Goal: Task Accomplishment & Management: Manage account settings

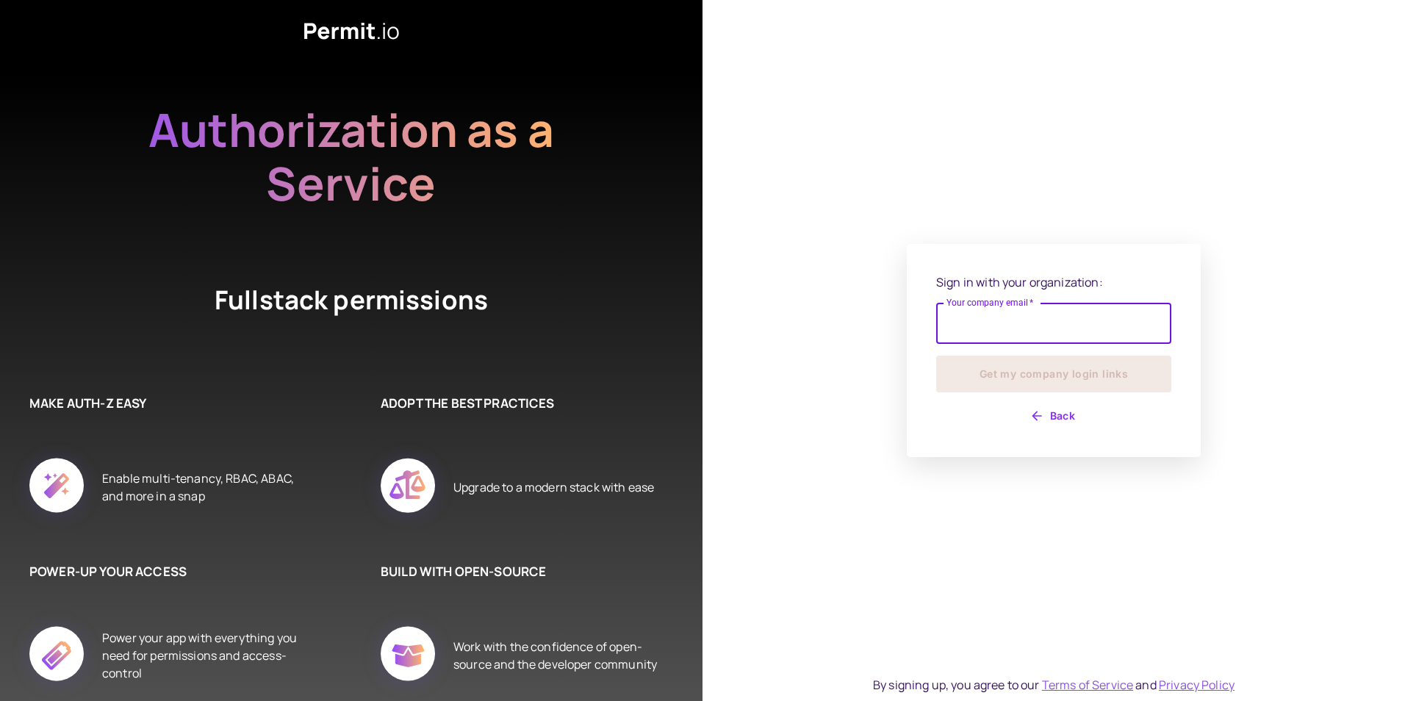
click at [1024, 331] on input "Your company email   *" at bounding box center [1053, 323] width 235 height 41
type input "**********"
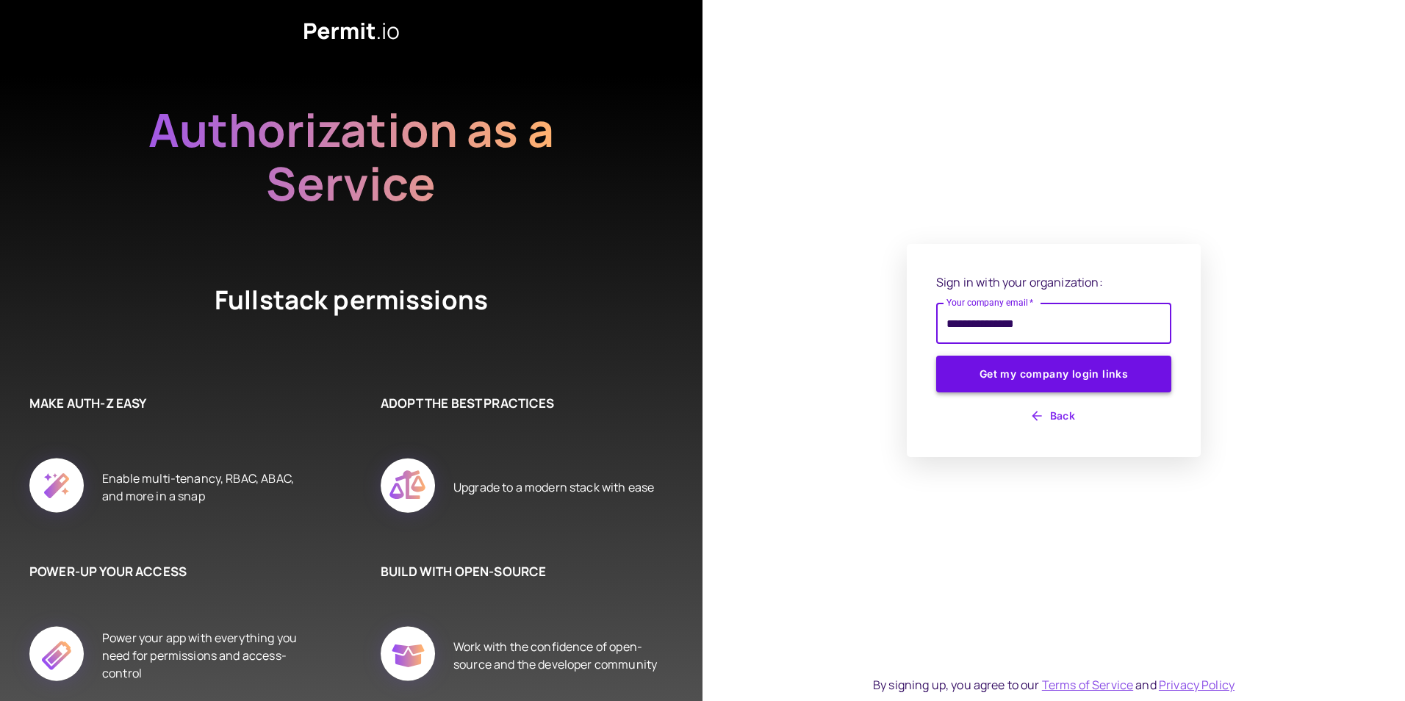
click at [1028, 371] on button "Get my company login links" at bounding box center [1053, 374] width 235 height 37
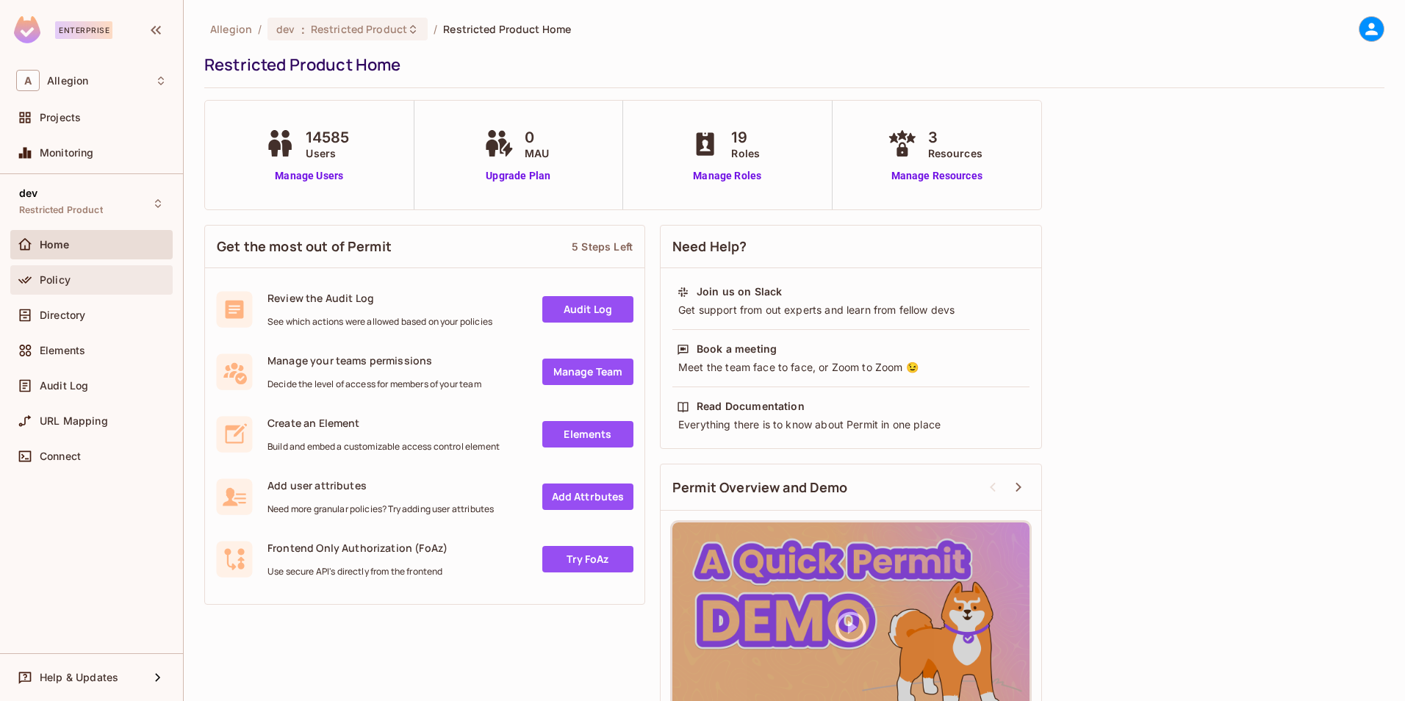
click at [37, 285] on div at bounding box center [28, 280] width 24 height 18
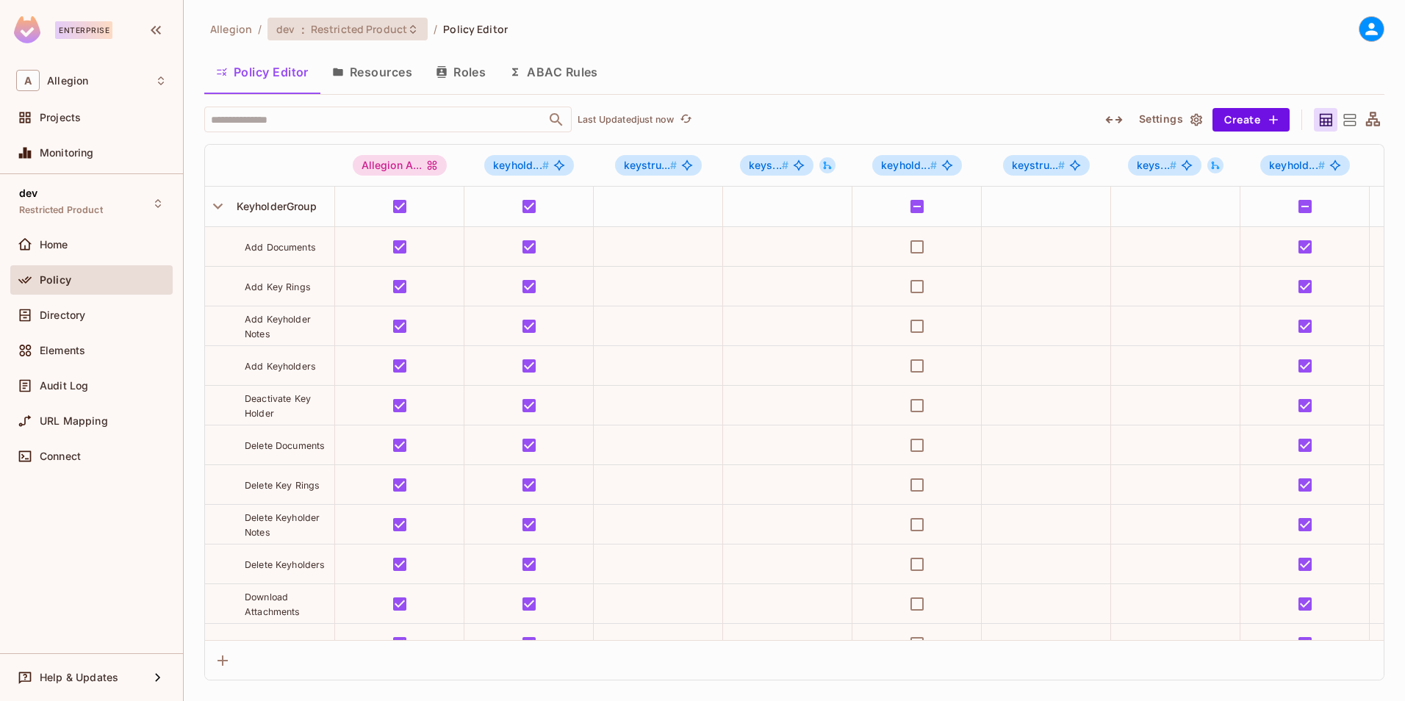
click at [323, 33] on span "Restricted Product" at bounding box center [359, 29] width 96 height 14
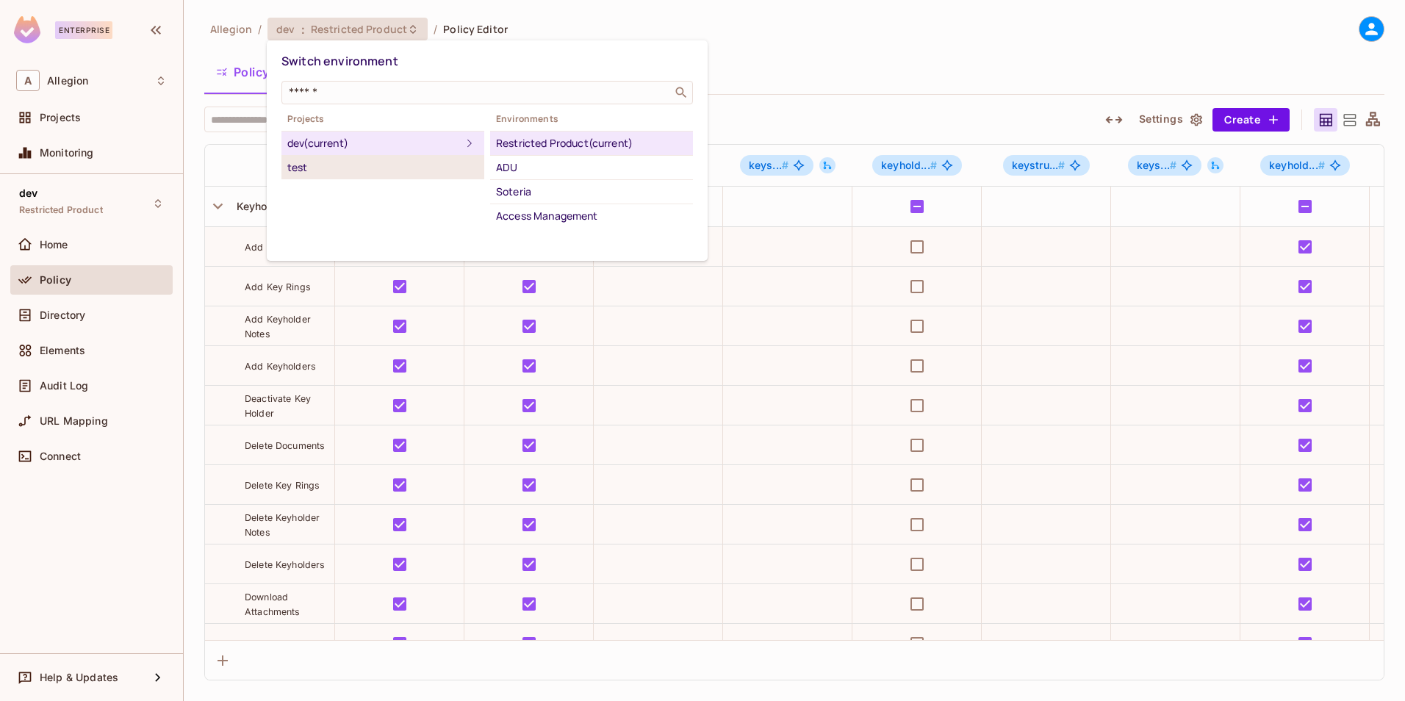
click at [357, 166] on div "test" at bounding box center [382, 168] width 191 height 18
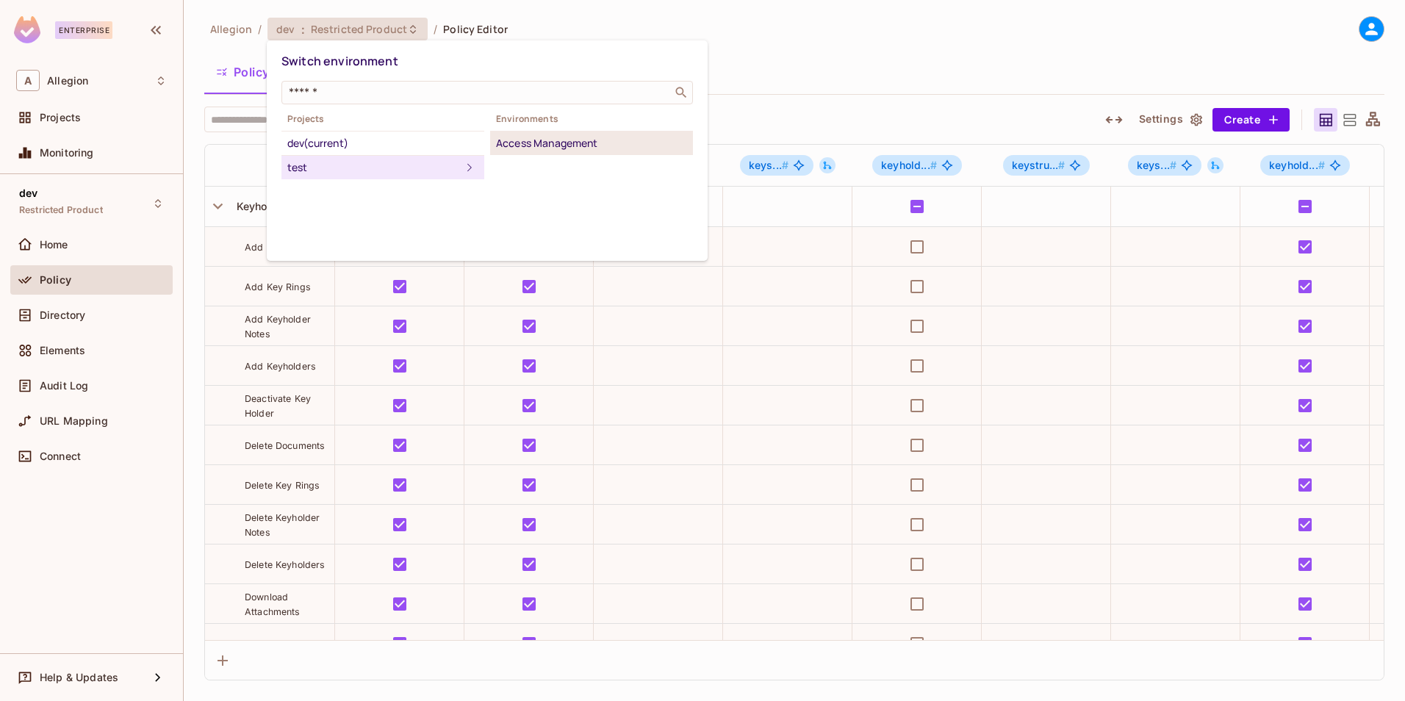
click at [565, 153] on li "Access Management" at bounding box center [591, 144] width 203 height 24
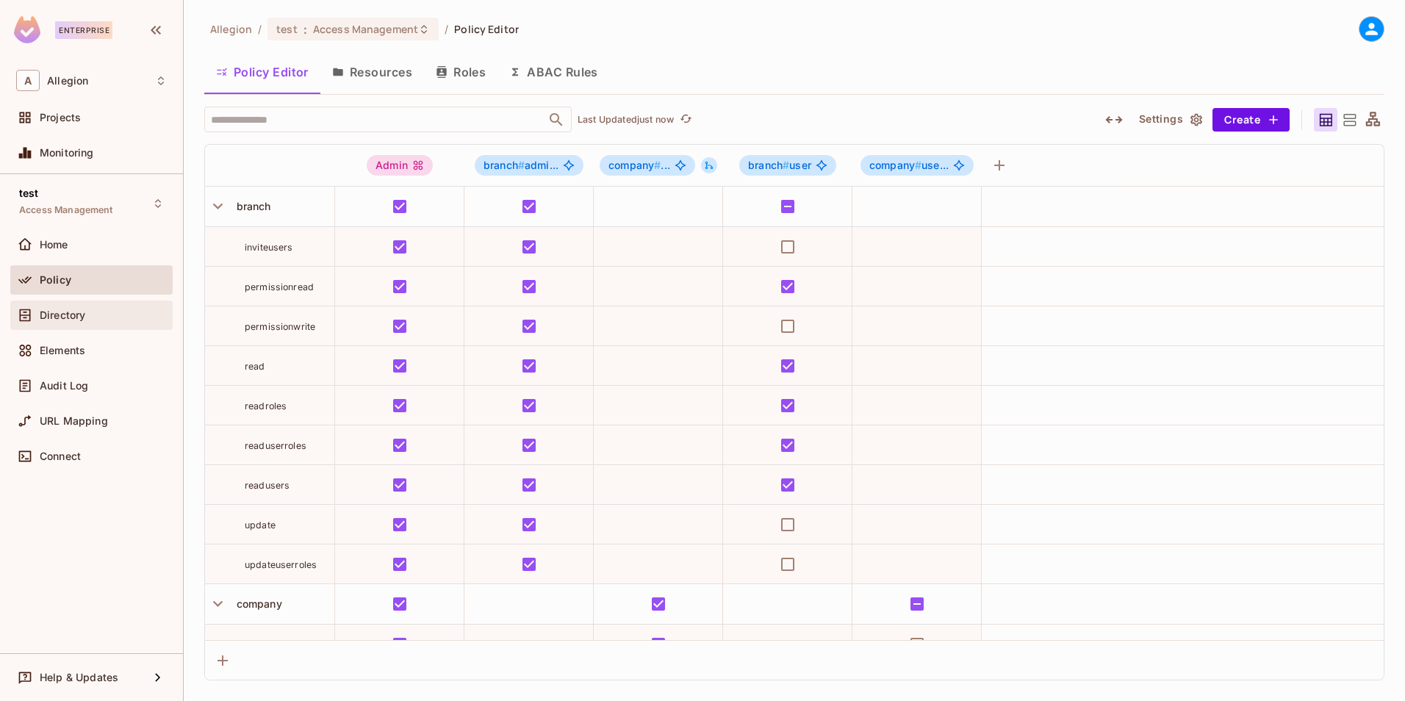
click at [68, 303] on div "Directory" at bounding box center [91, 315] width 162 height 29
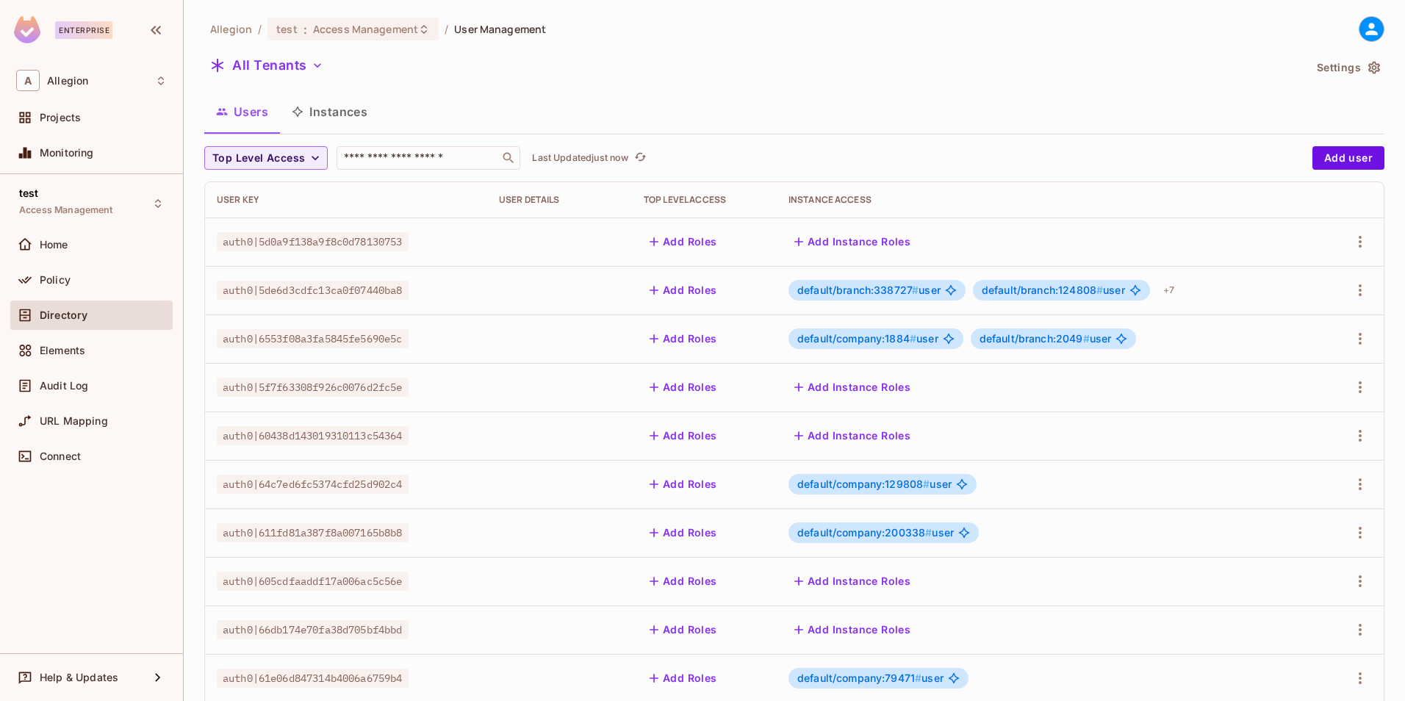
click at [339, 115] on button "Instances" at bounding box center [329, 111] width 99 height 37
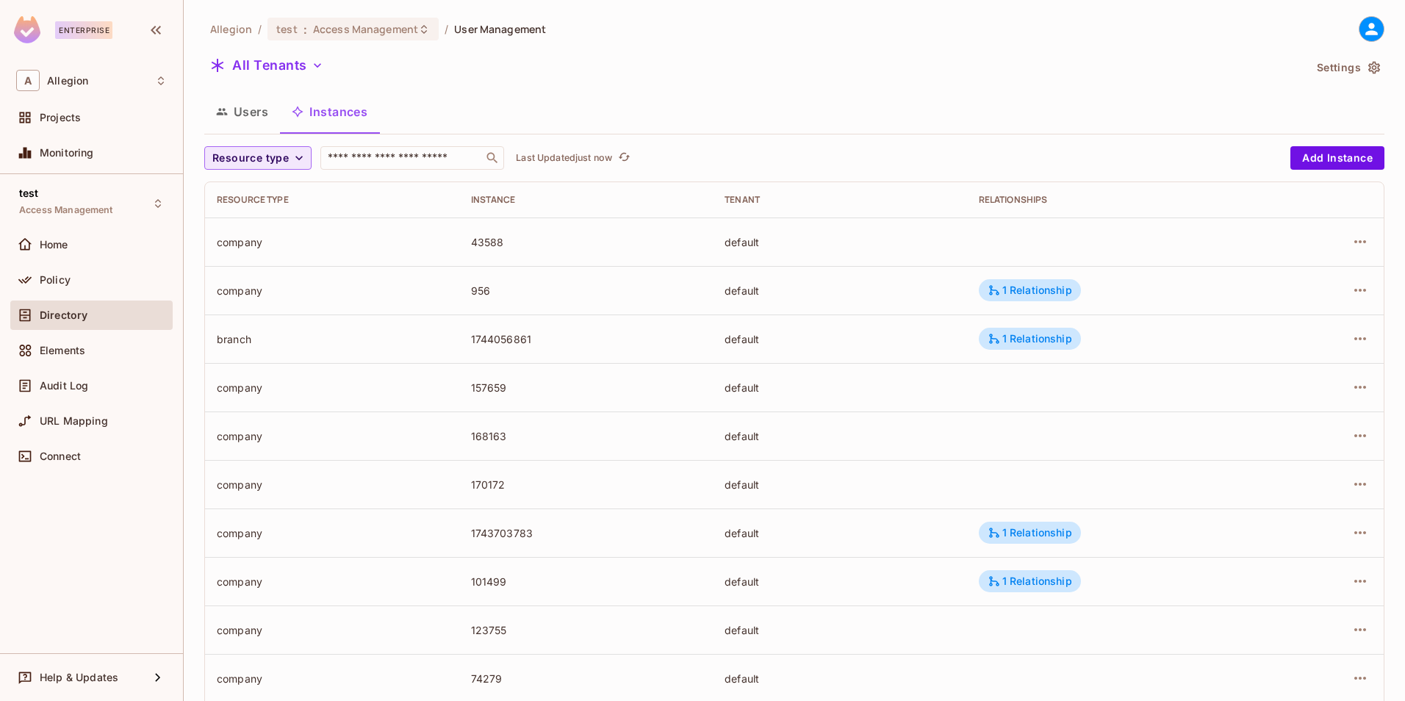
click at [286, 156] on span "Resource type" at bounding box center [250, 158] width 76 height 18
click at [257, 193] on span "company" at bounding box center [241, 191] width 50 height 14
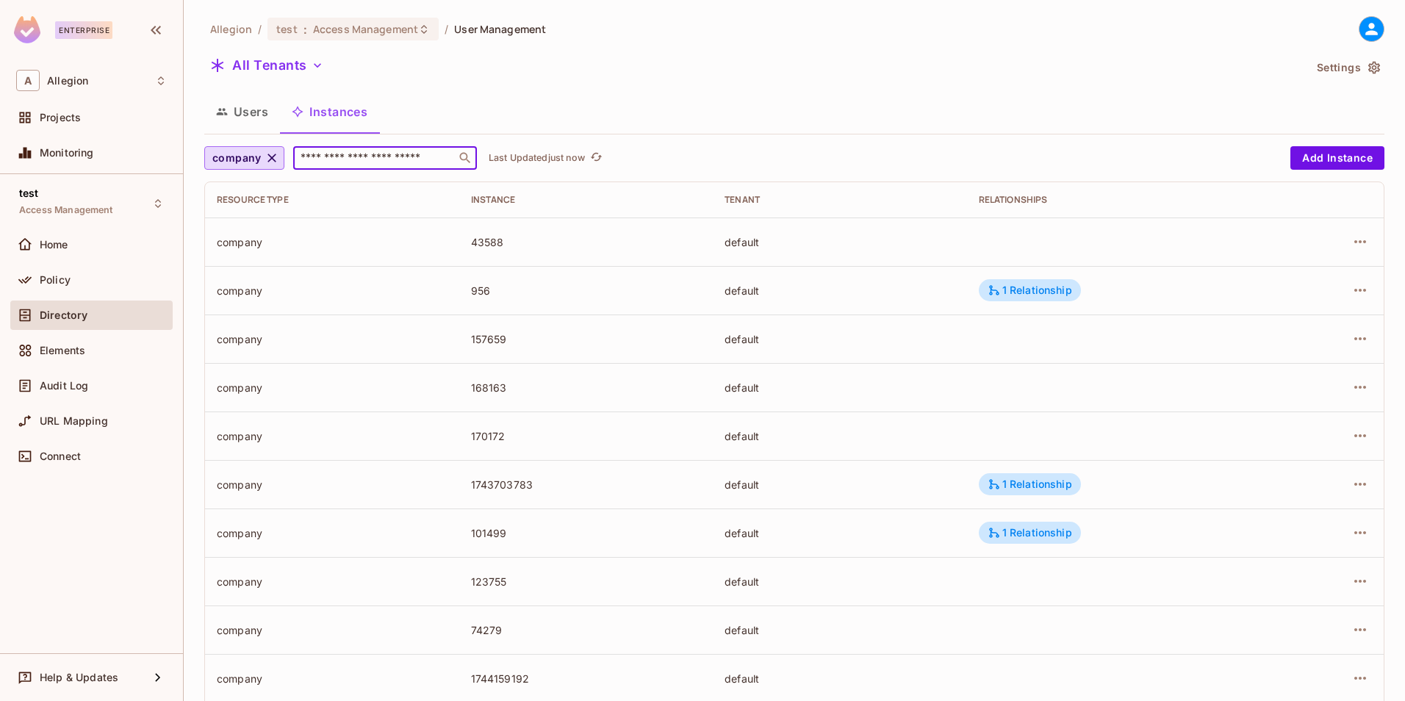
click at [351, 163] on input "text" at bounding box center [375, 158] width 154 height 15
paste input "******"
type input "******"
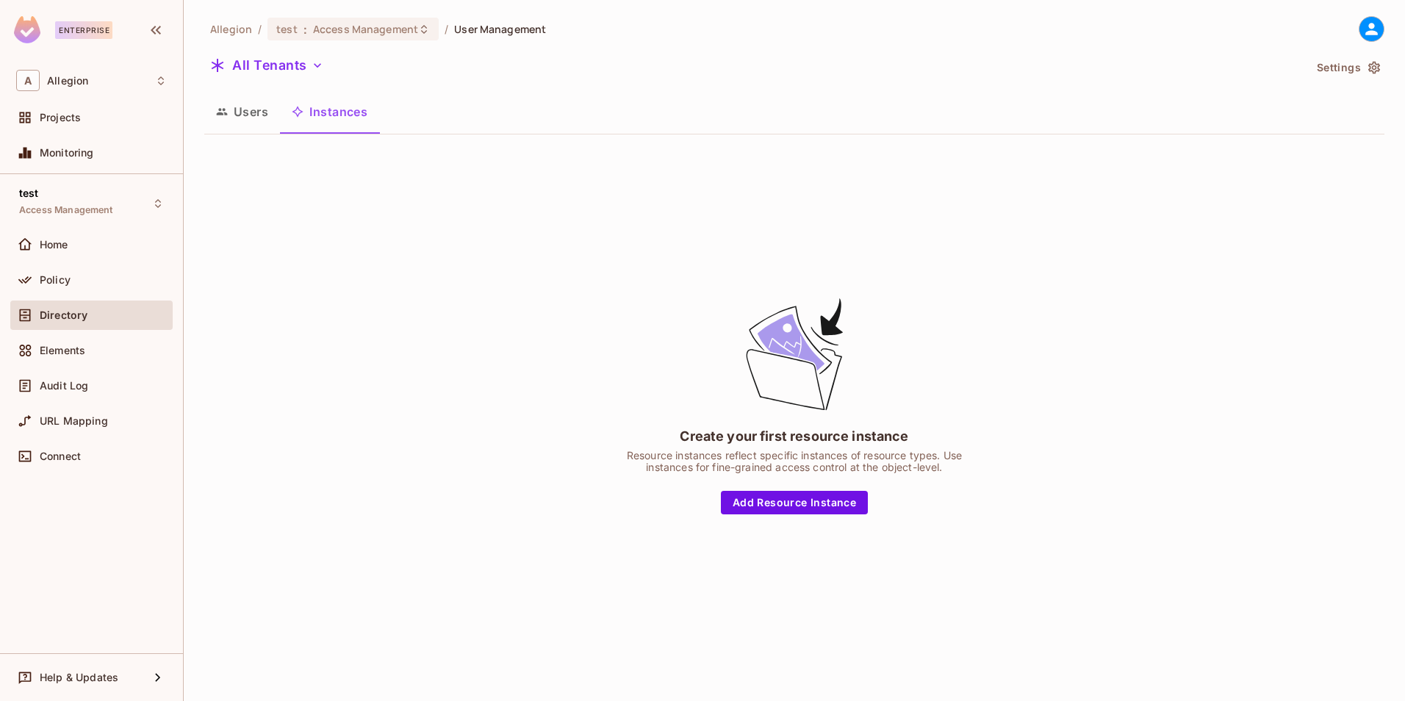
click at [249, 117] on button "Users" at bounding box center [242, 111] width 76 height 37
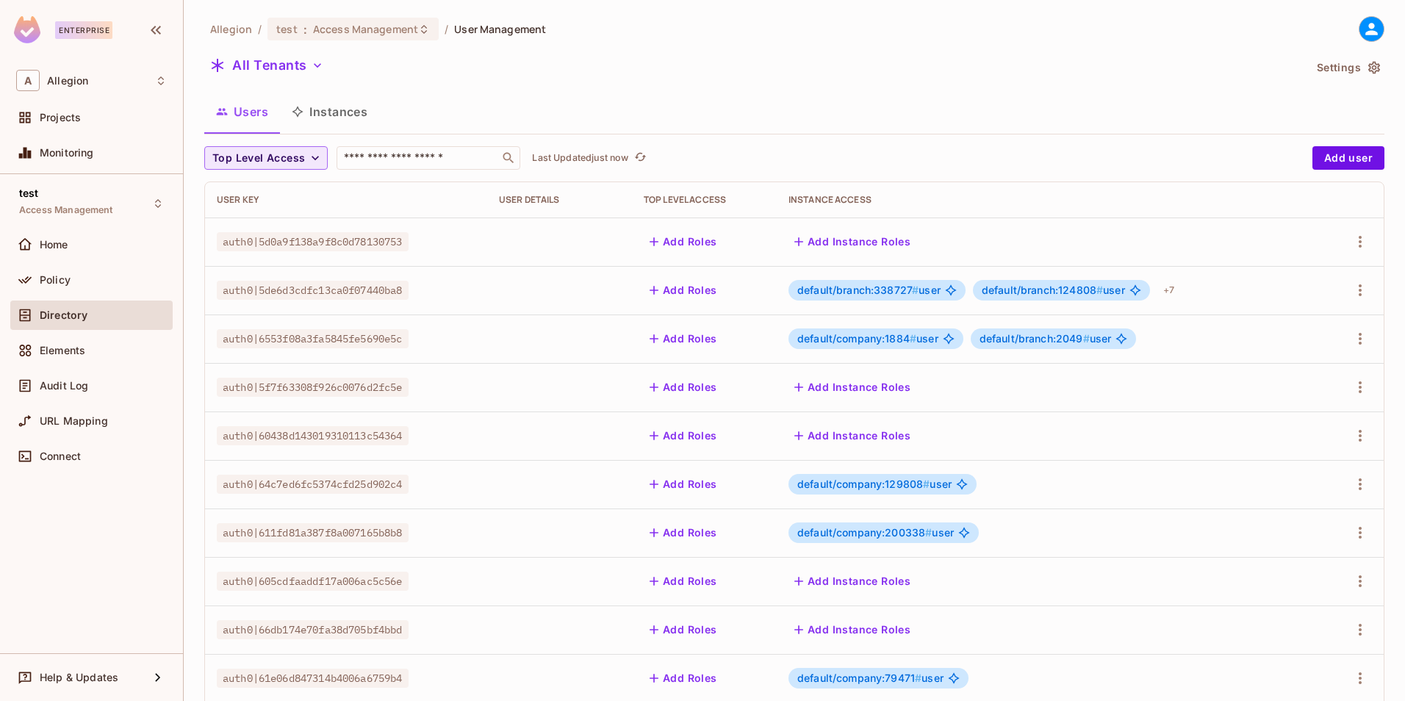
click at [298, 162] on span "Top Level Access" at bounding box center [258, 158] width 93 height 18
click at [471, 78] on div at bounding box center [702, 350] width 1405 height 701
click at [423, 157] on input "text" at bounding box center [418, 158] width 154 height 15
click at [837, 86] on div "Allegion / test : Access Management / User Management All Tenants Settings User…" at bounding box center [794, 511] width 1180 height 990
click at [430, 165] on input "text" at bounding box center [418, 158] width 154 height 15
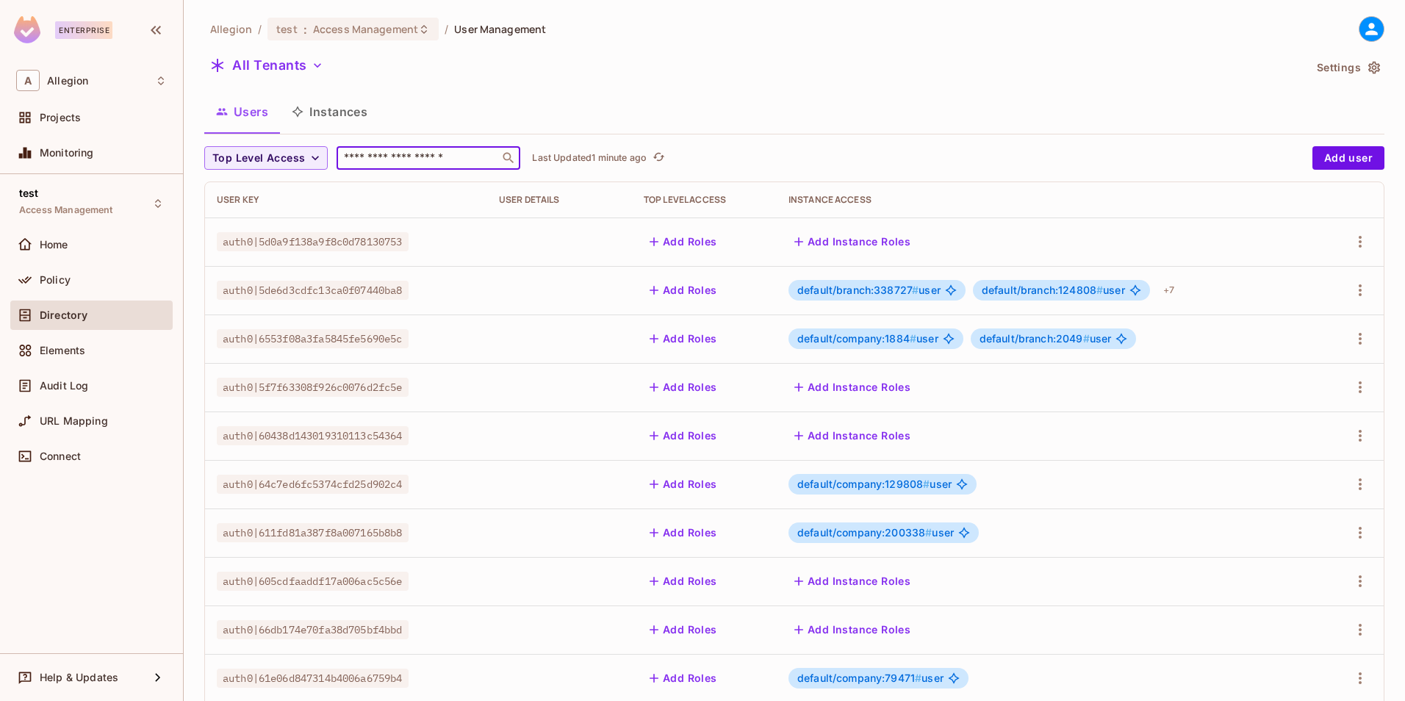
paste input "******"
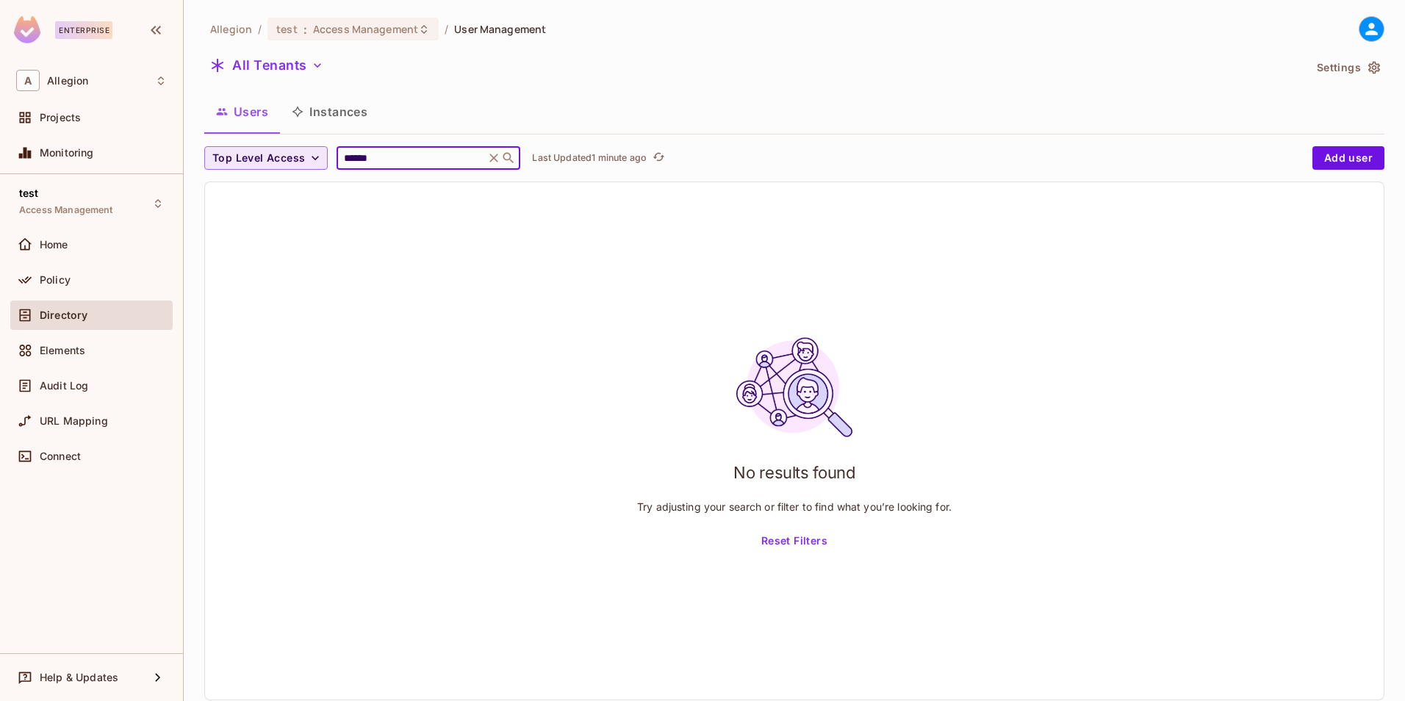
type input "******"
click at [318, 157] on icon "button" at bounding box center [315, 158] width 15 height 15
click at [471, 80] on div at bounding box center [702, 350] width 1405 height 701
click at [340, 113] on button "Instances" at bounding box center [329, 111] width 99 height 37
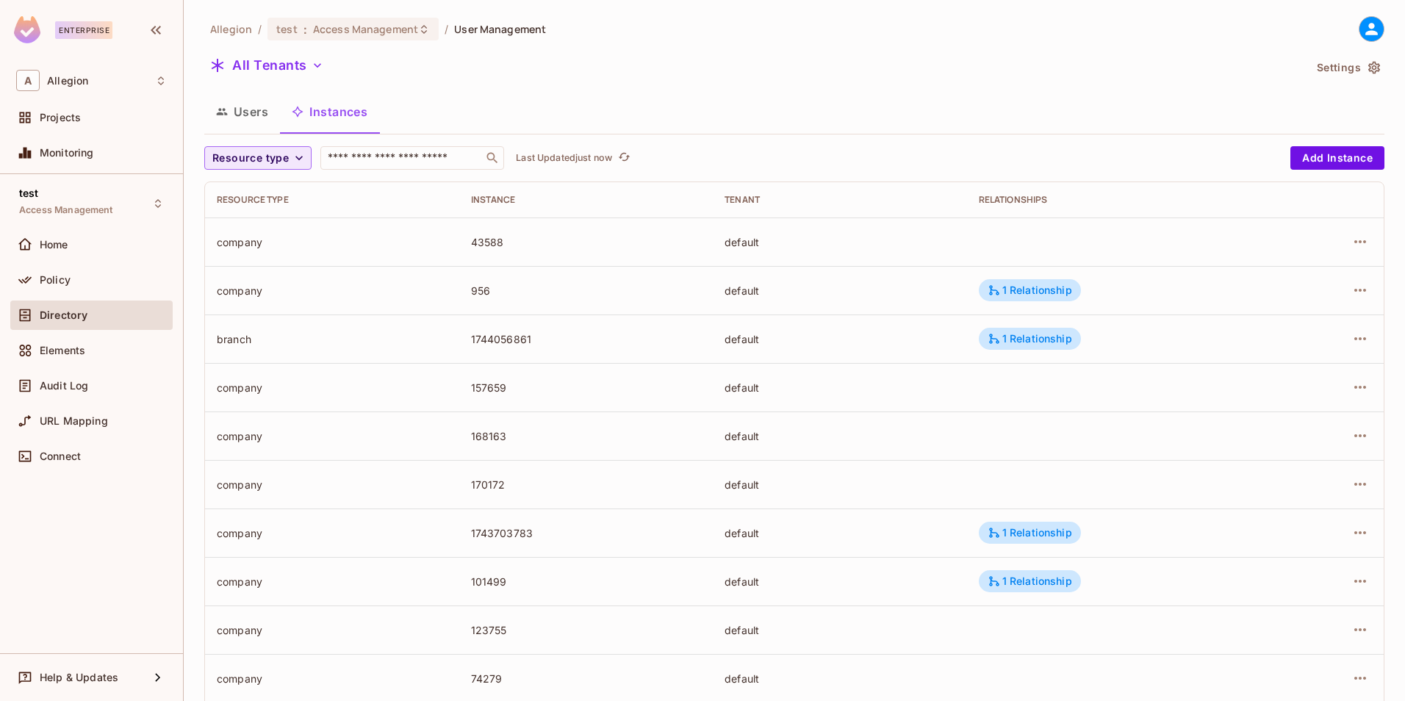
click at [295, 152] on icon "button" at bounding box center [299, 158] width 15 height 15
click at [240, 191] on span "company" at bounding box center [241, 191] width 50 height 14
click at [367, 154] on input "text" at bounding box center [375, 158] width 154 height 15
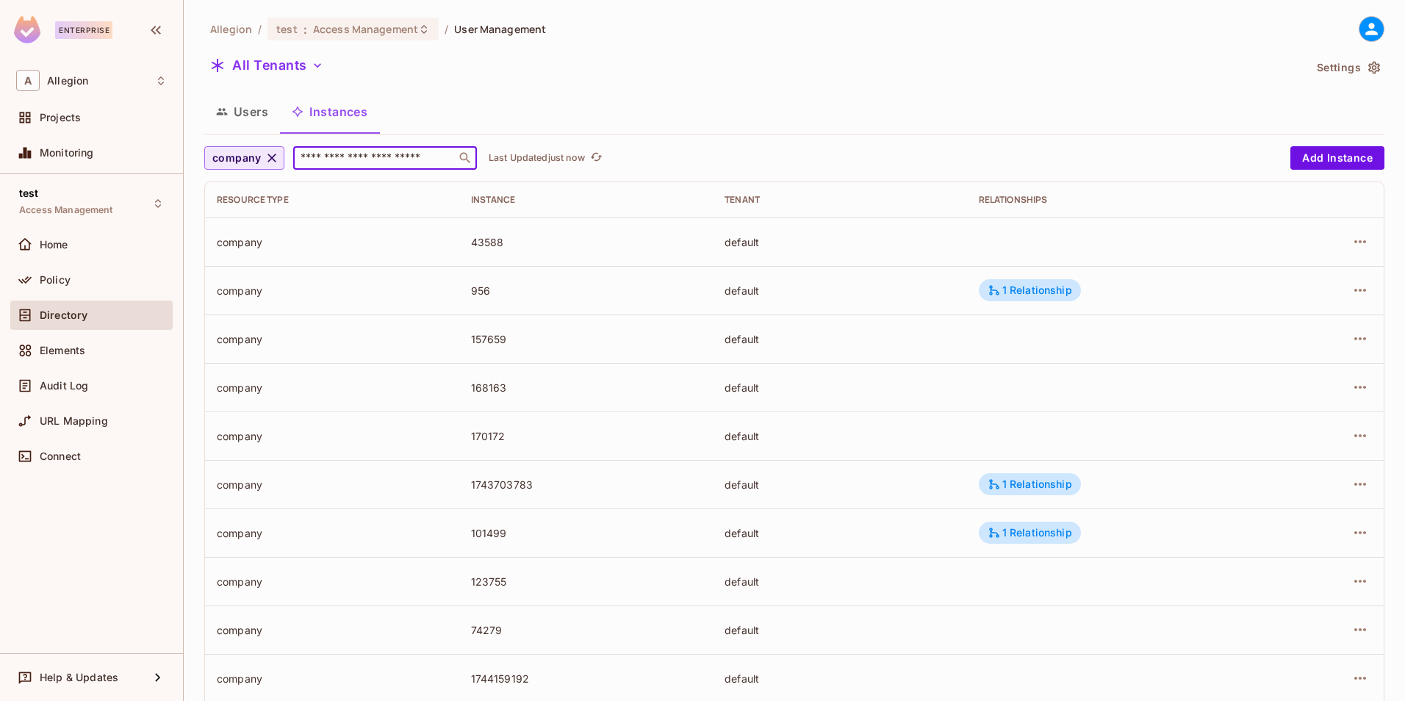
paste input "******"
type input "******"
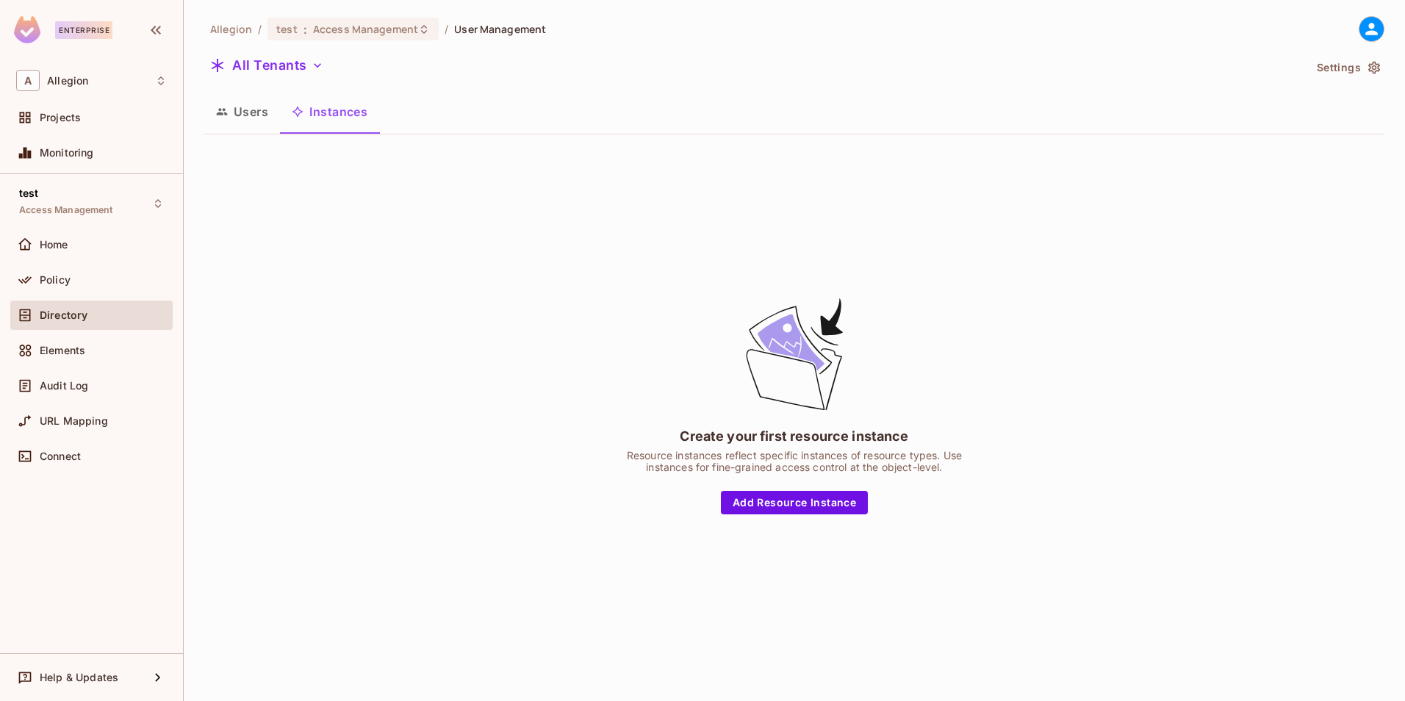
click at [272, 109] on button "Users" at bounding box center [242, 111] width 76 height 37
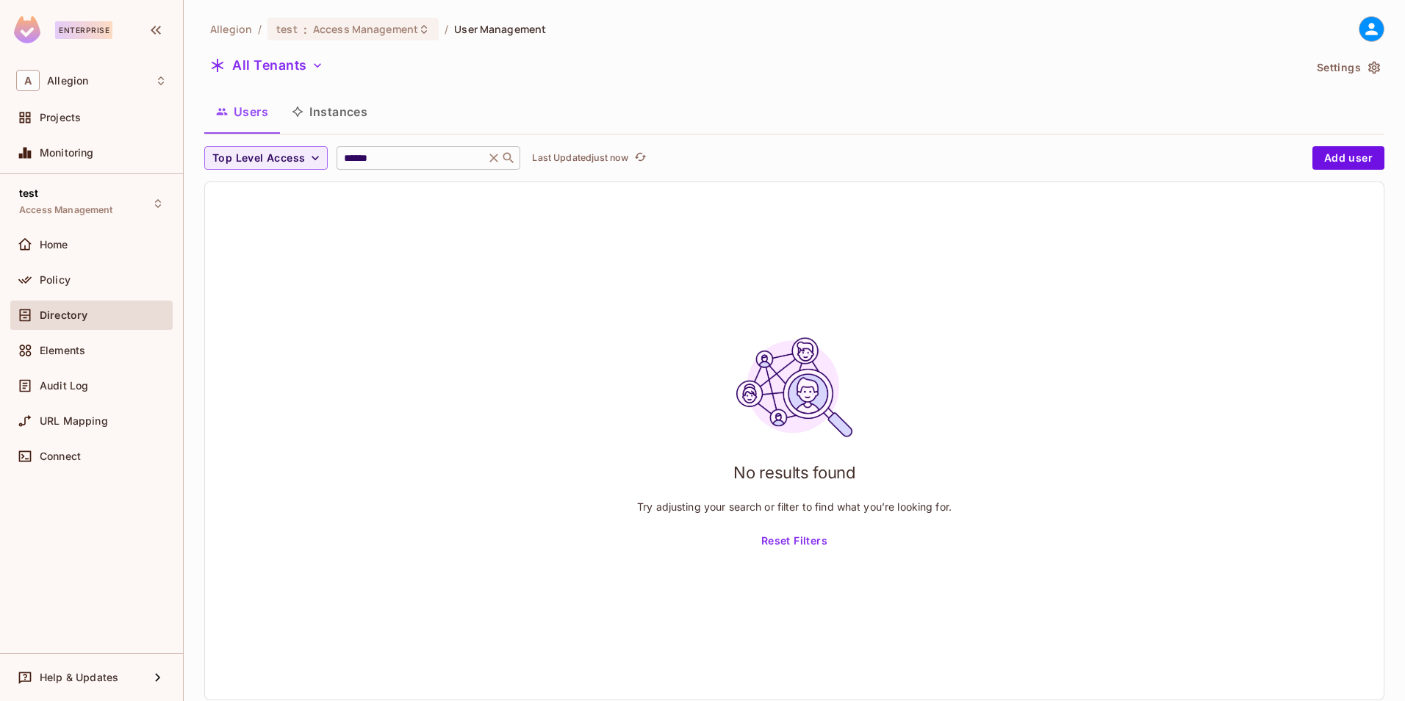
click at [390, 161] on input "******" at bounding box center [411, 158] width 140 height 15
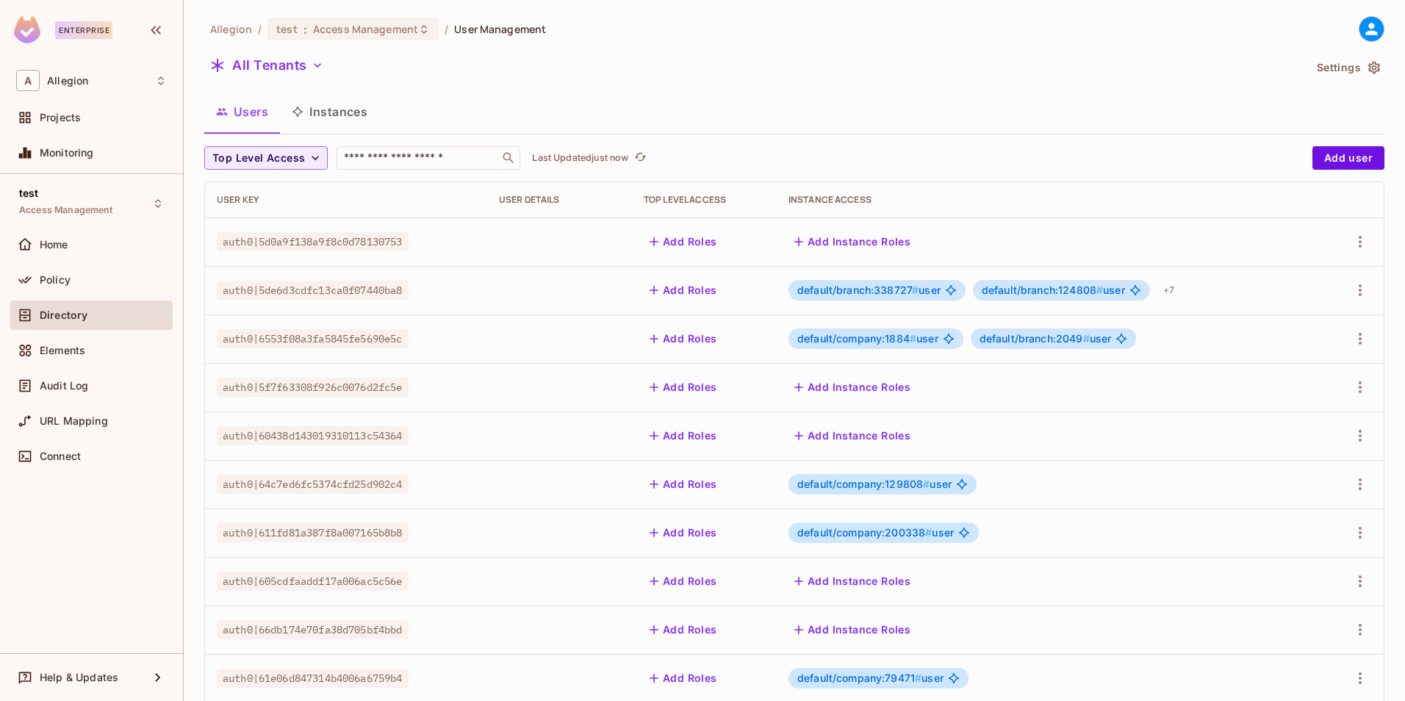
click at [370, 80] on div "All Tenants" at bounding box center [753, 68] width 1099 height 28
click at [352, 100] on button "Instances" at bounding box center [329, 111] width 99 height 37
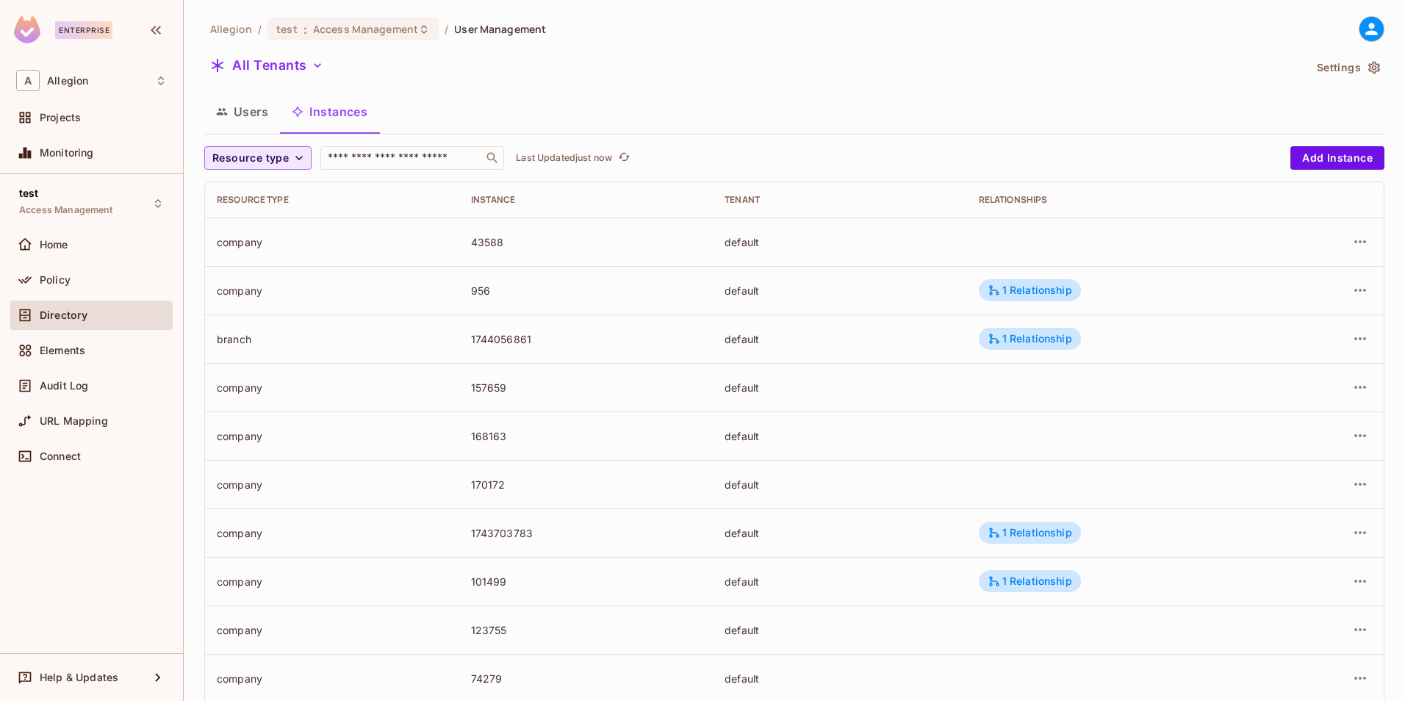
click at [309, 157] on button "Resource type" at bounding box center [257, 158] width 107 height 24
click at [292, 162] on div at bounding box center [702, 350] width 1405 height 701
click at [280, 169] on button "Resource type" at bounding box center [257, 158] width 107 height 24
click at [259, 197] on span "company" at bounding box center [241, 191] width 50 height 14
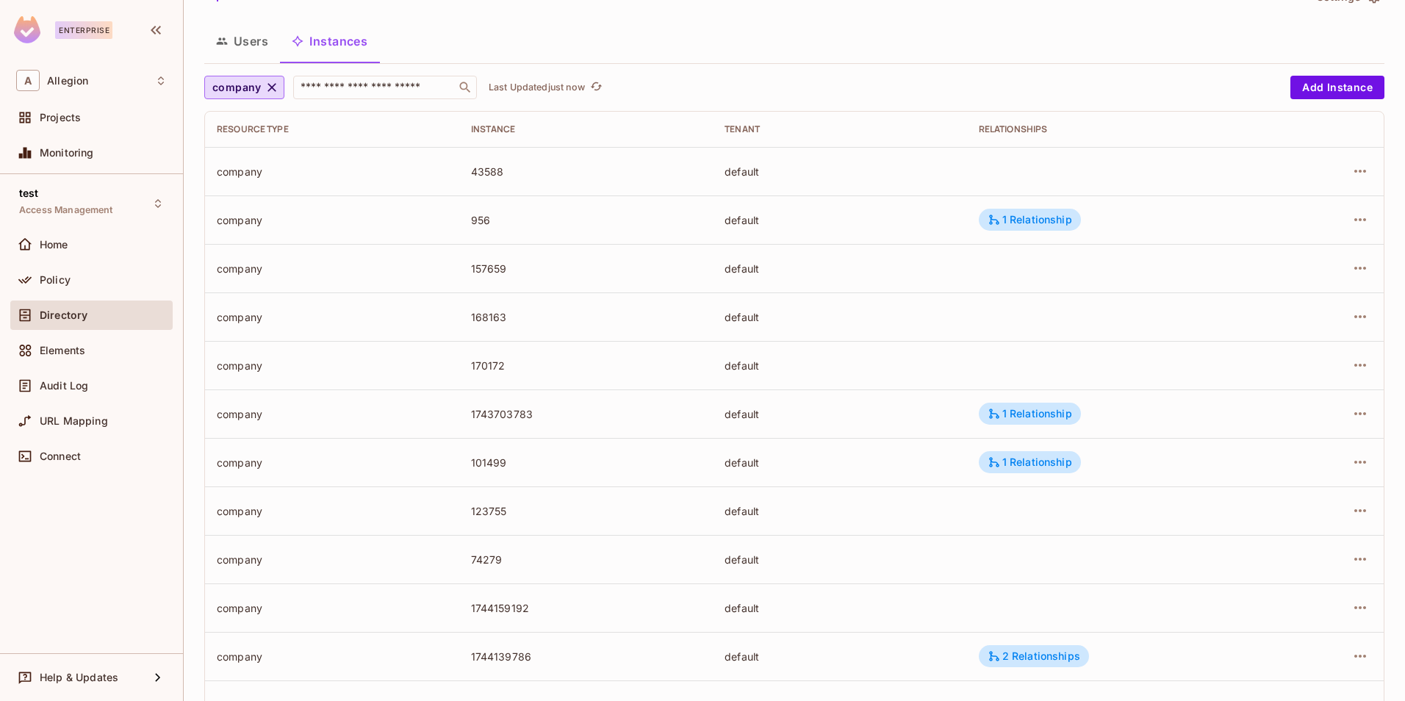
scroll to position [326, 0]
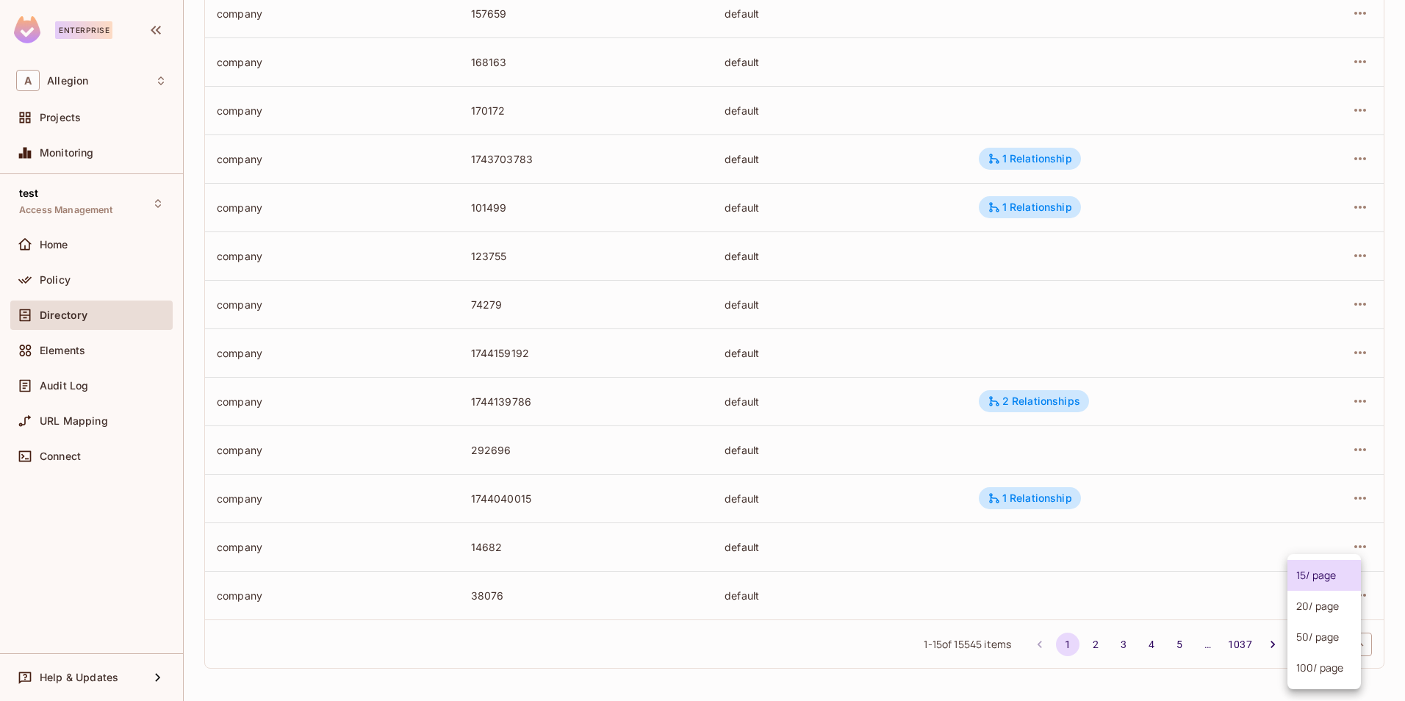
click at [1328, 636] on body "Enterprise A Allegion Projects Monitoring test Access Management Home Policy Di…" at bounding box center [702, 350] width 1405 height 701
click at [1338, 659] on li "100 / page" at bounding box center [1323, 667] width 73 height 31
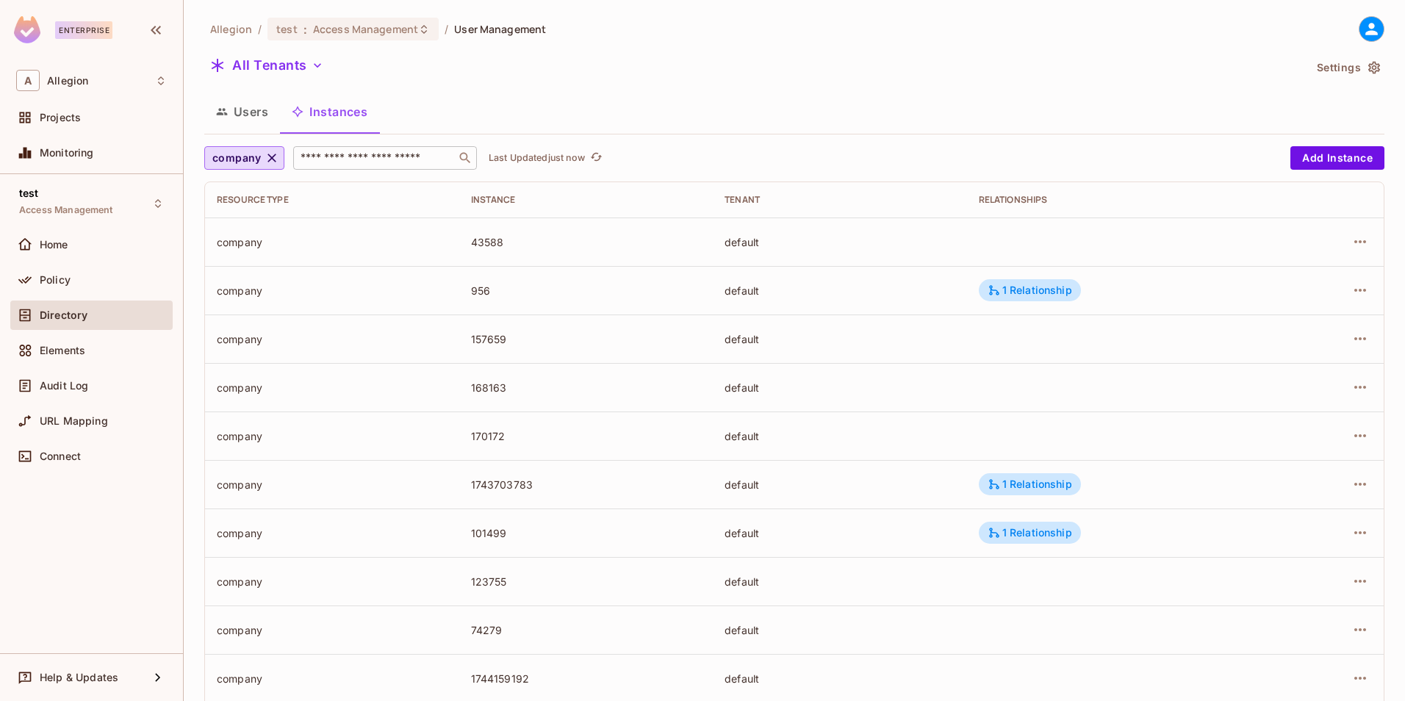
click at [368, 162] on input "text" at bounding box center [375, 158] width 154 height 15
paste input "******"
type input "******"
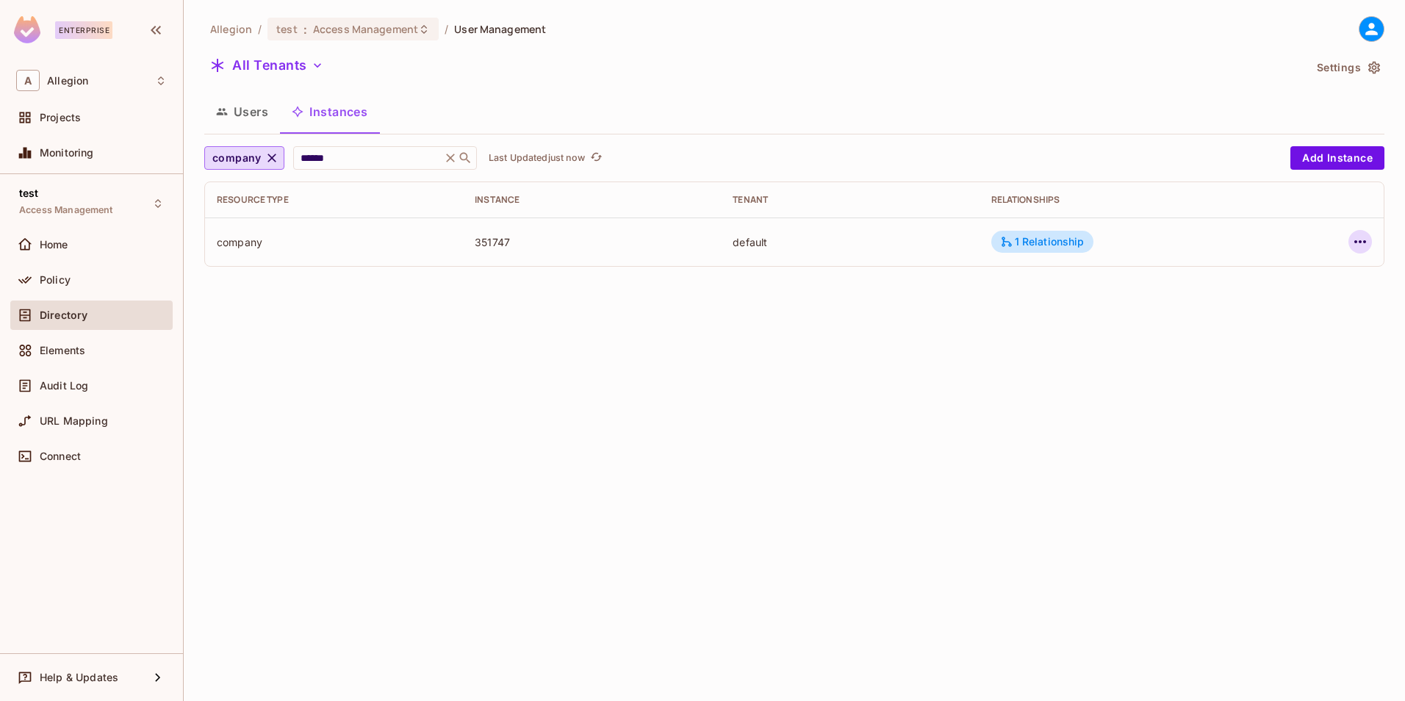
click at [1359, 239] on icon "button" at bounding box center [1360, 242] width 18 height 18
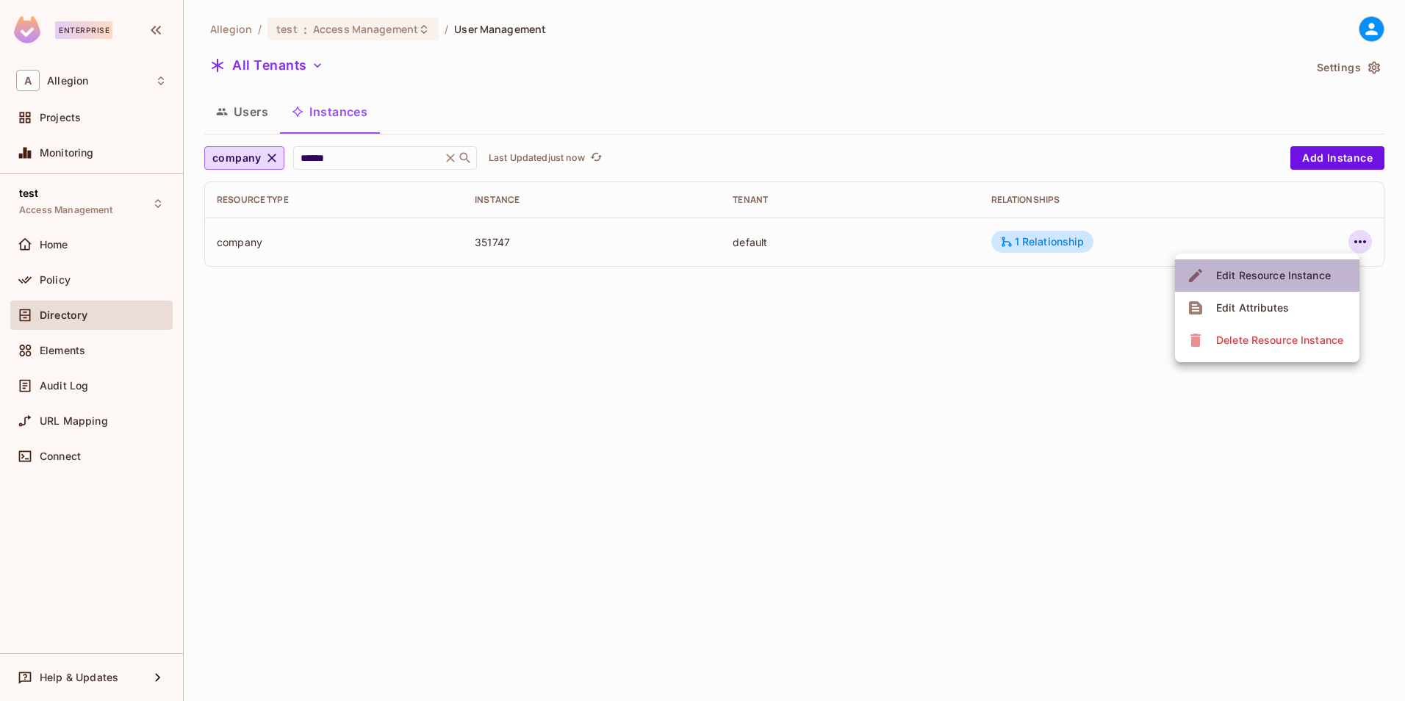
click at [1282, 273] on div "Edit Resource Instance" at bounding box center [1273, 275] width 115 height 15
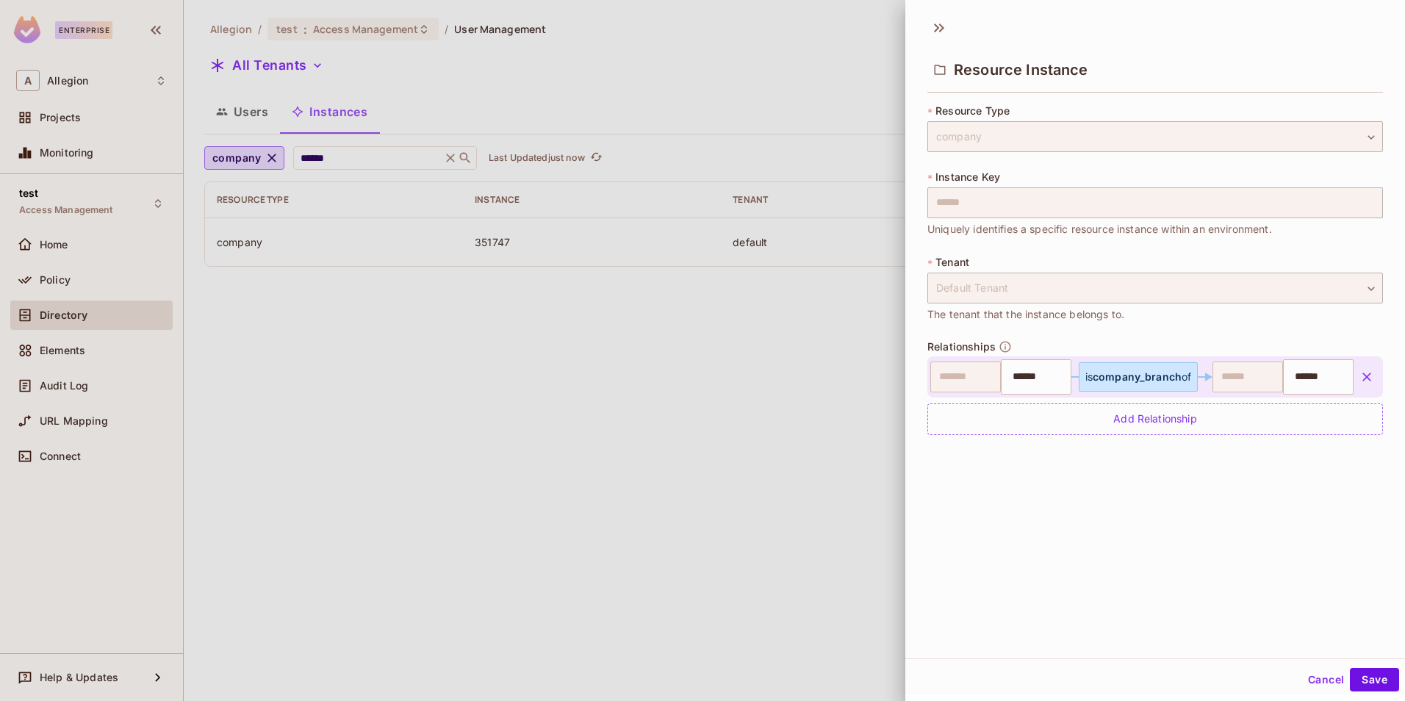
click at [1302, 682] on button "Cancel" at bounding box center [1326, 680] width 48 height 24
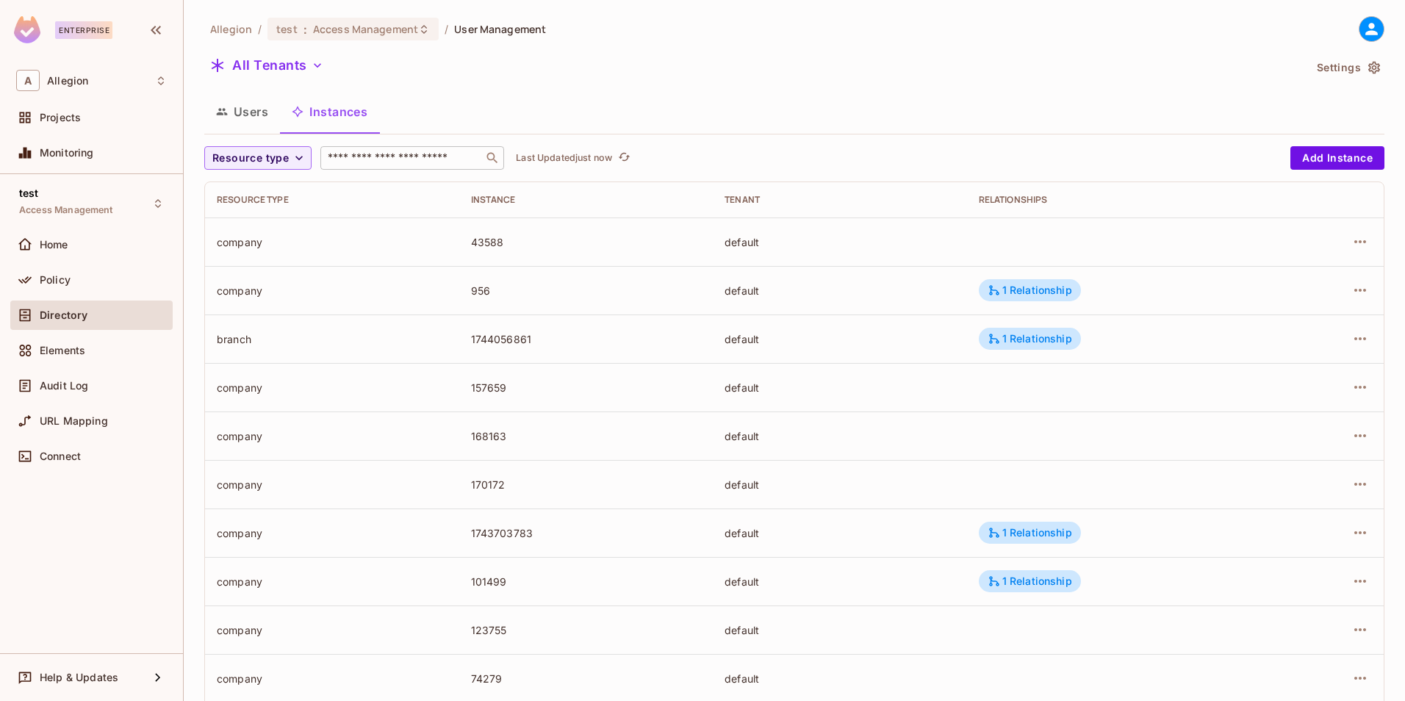
click at [381, 155] on input "text" at bounding box center [402, 158] width 154 height 15
click at [292, 163] on icon "button" at bounding box center [299, 158] width 15 height 15
drag, startPoint x: 259, startPoint y: 189, endPoint x: 354, endPoint y: 162, distance: 98.4
click at [260, 189] on span "company" at bounding box center [241, 191] width 50 height 14
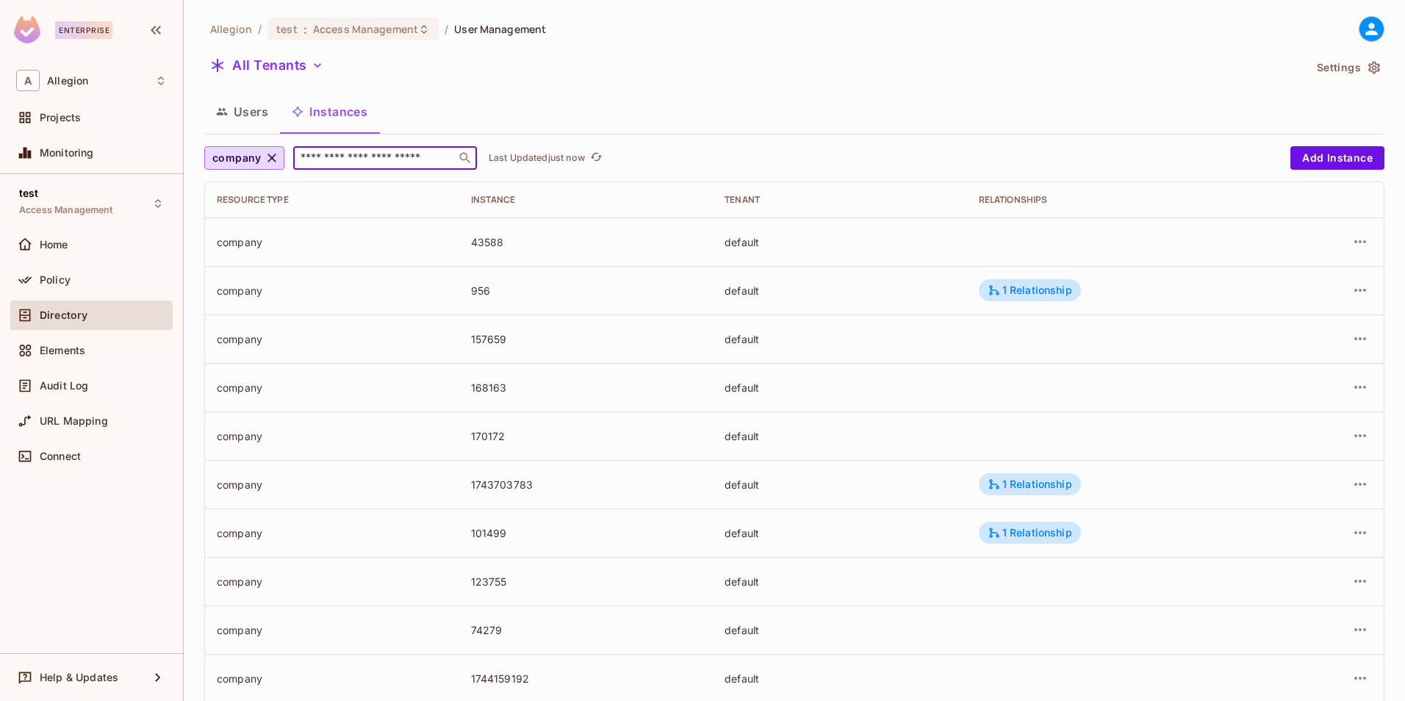
click at [372, 155] on input "text" at bounding box center [375, 158] width 154 height 15
paste input "******"
type input "******"
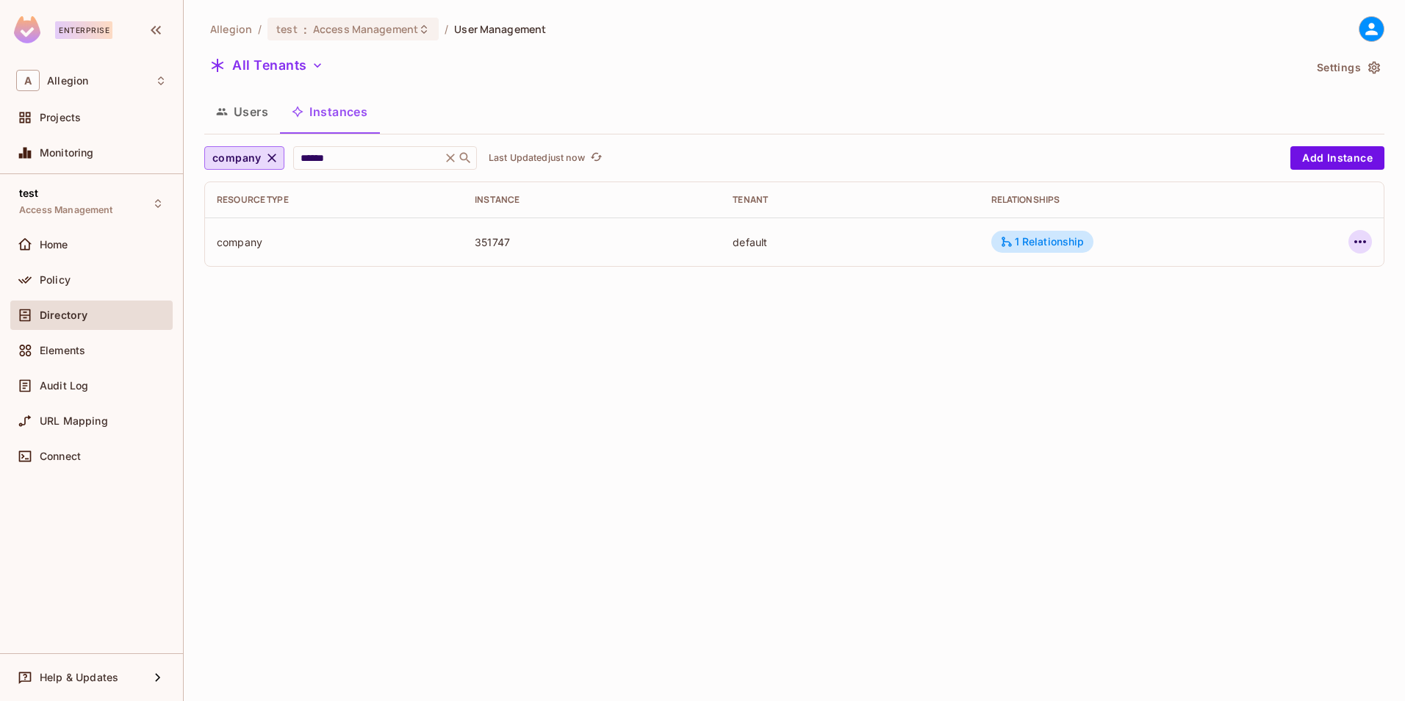
click at [1368, 235] on icon "button" at bounding box center [1360, 242] width 18 height 18
click at [1270, 276] on div "Edit Resource Instance" at bounding box center [1273, 275] width 115 height 15
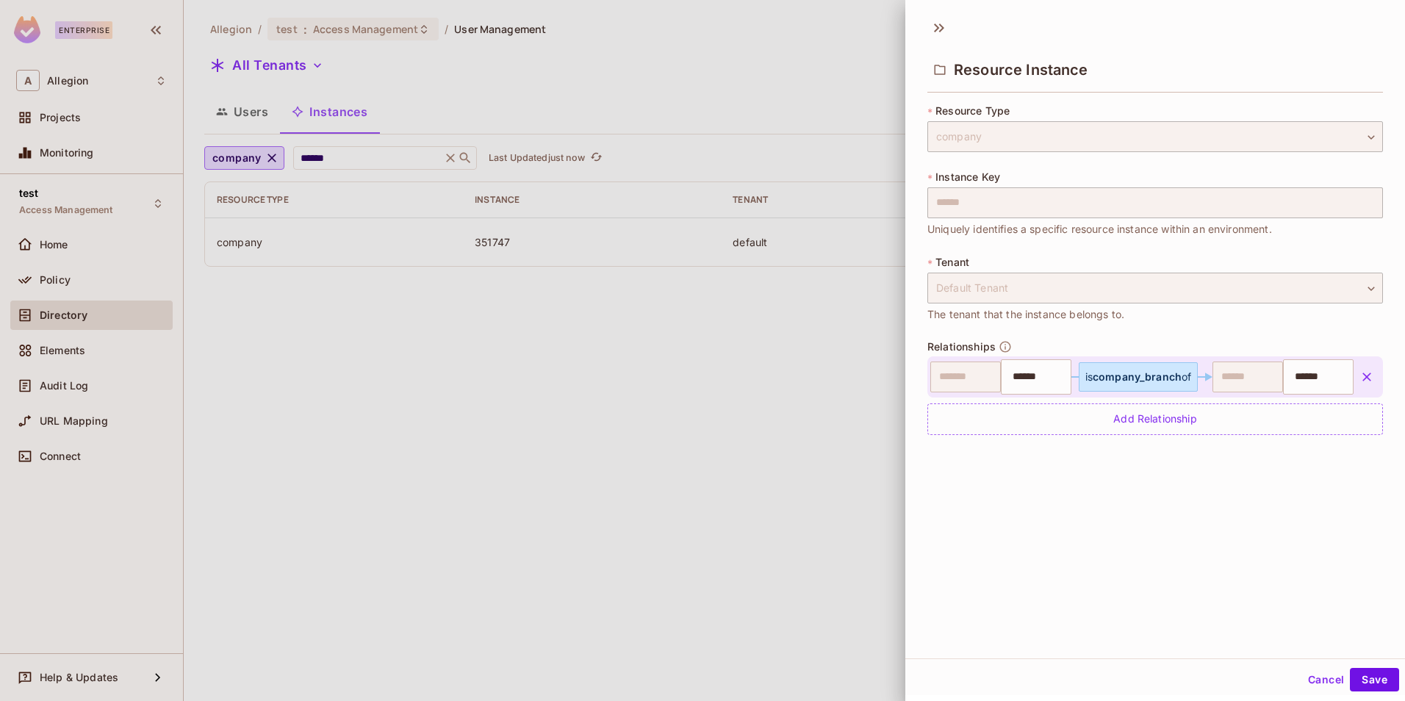
drag, startPoint x: 1323, startPoint y: 681, endPoint x: 1280, endPoint y: 672, distance: 44.2
click at [1323, 681] on button "Cancel" at bounding box center [1326, 680] width 48 height 24
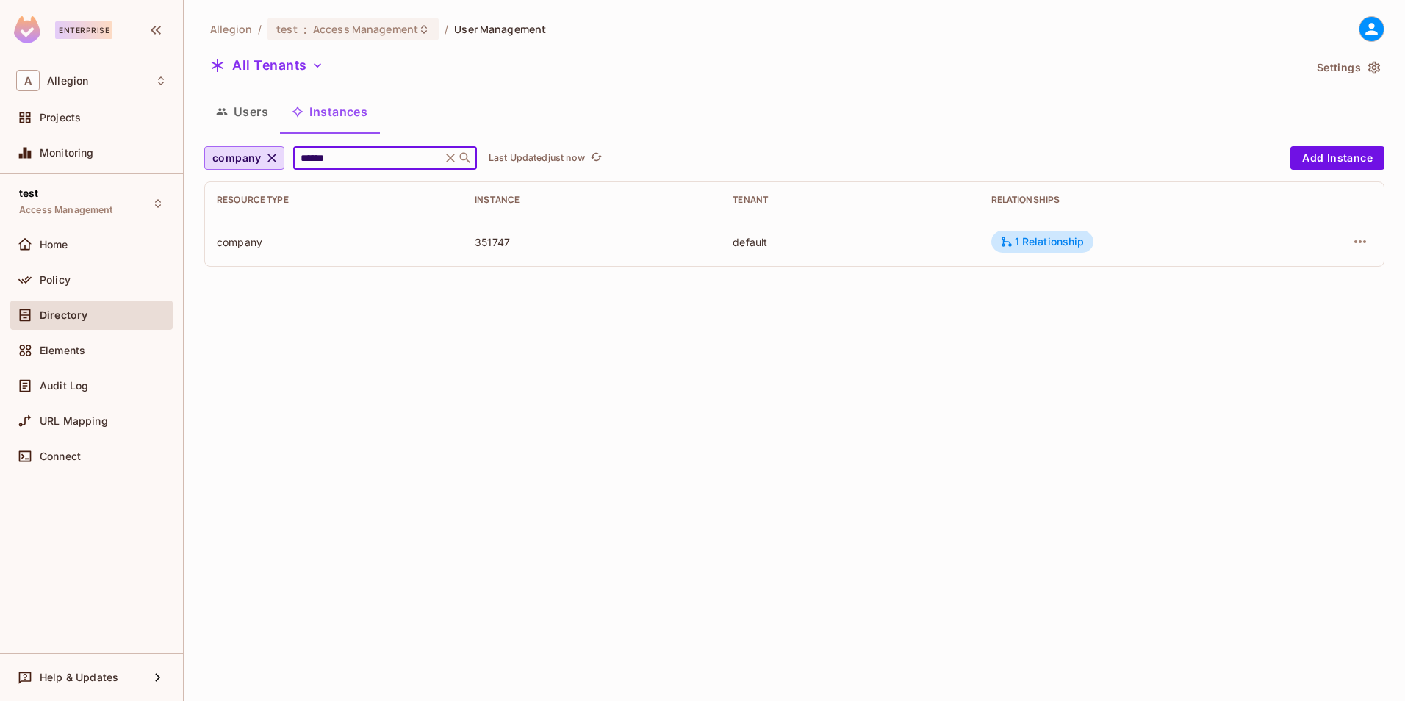
click at [348, 161] on input "******" at bounding box center [368, 158] width 140 height 15
click at [272, 157] on icon "button" at bounding box center [271, 158] width 9 height 9
click at [268, 157] on span "Resource type" at bounding box center [250, 158] width 76 height 18
click at [257, 220] on span "branch" at bounding box center [241, 223] width 50 height 14
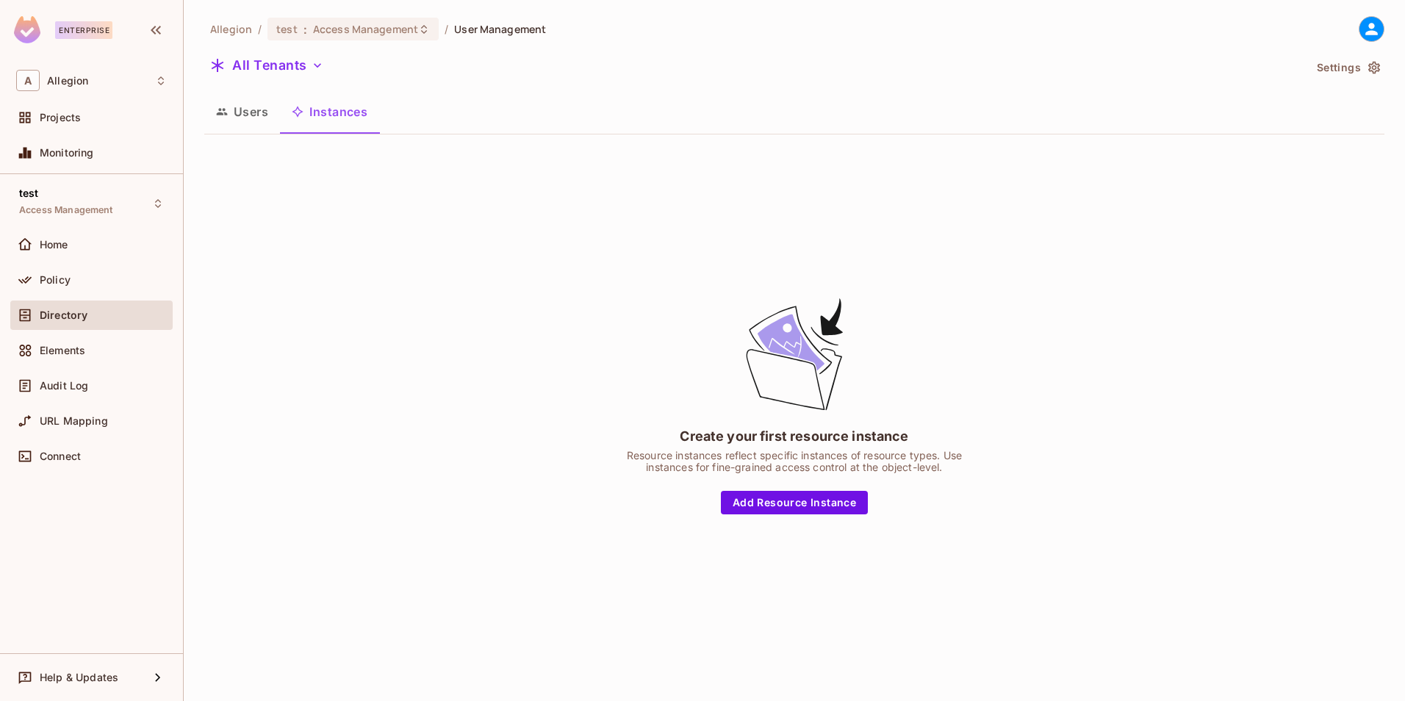
click at [254, 118] on button "Users" at bounding box center [242, 111] width 76 height 37
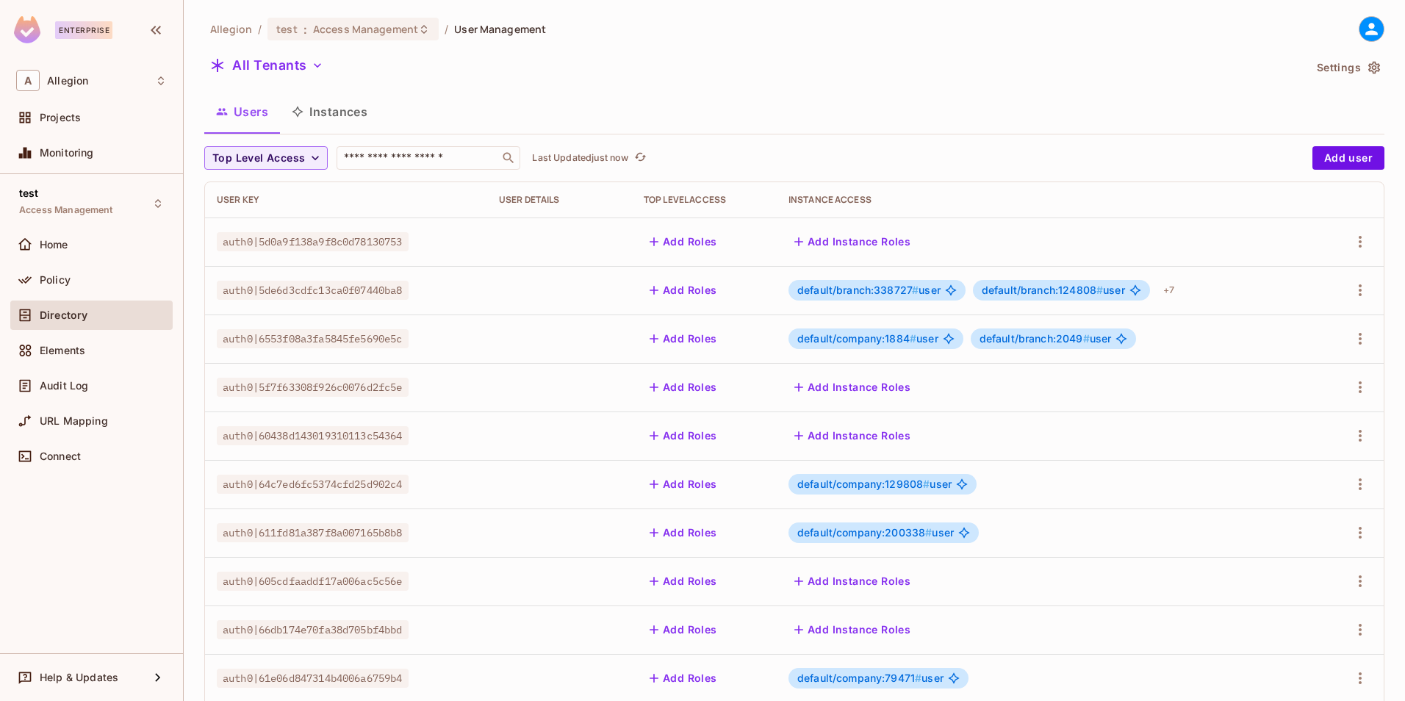
click at [323, 109] on button "Instances" at bounding box center [329, 111] width 99 height 37
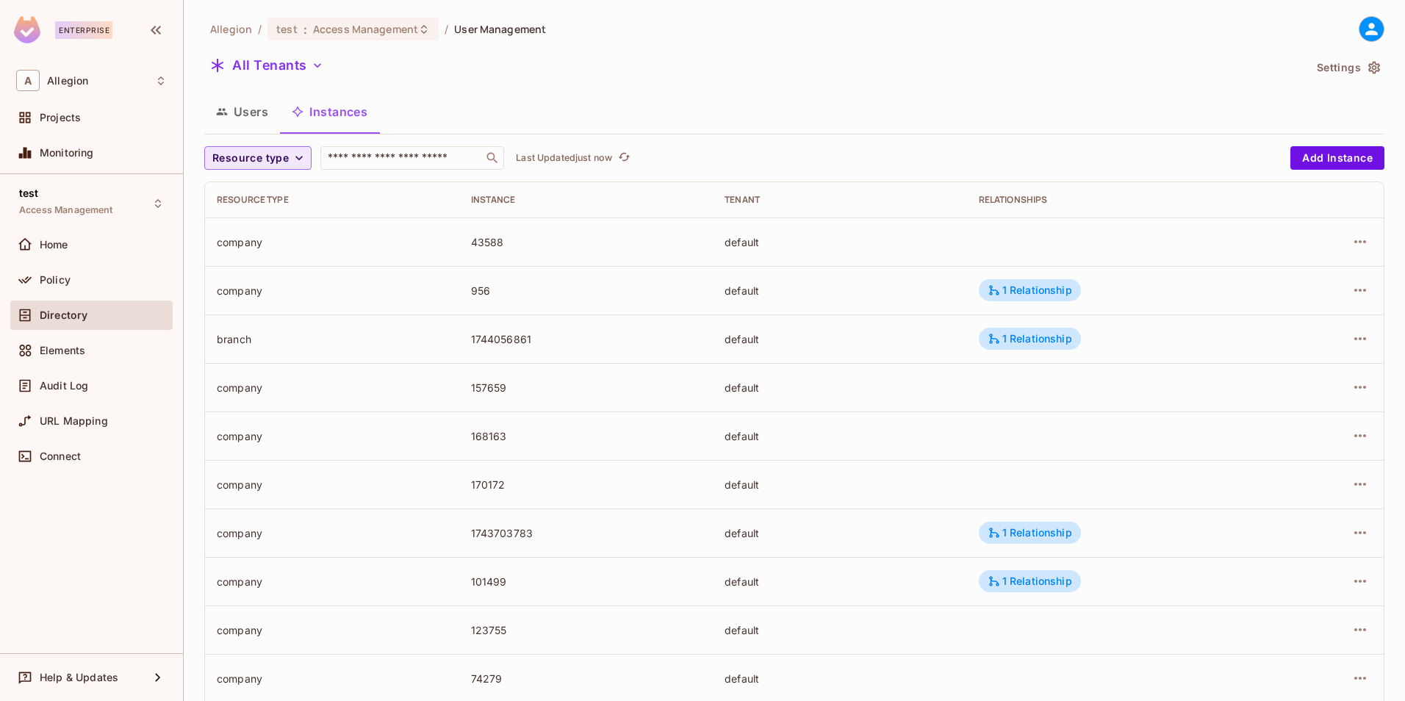
click at [300, 151] on icon "button" at bounding box center [299, 158] width 15 height 15
click at [256, 225] on span "branch" at bounding box center [241, 223] width 50 height 14
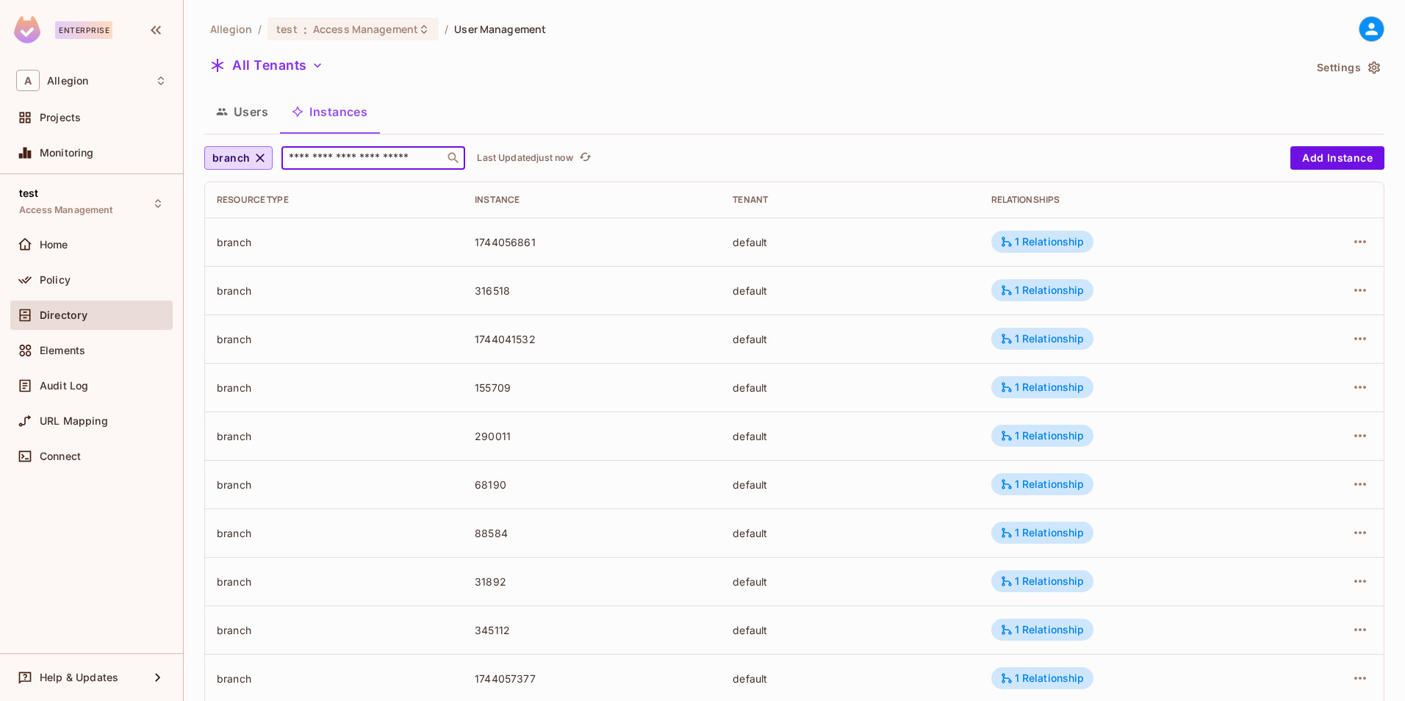
click at [359, 163] on input "text" at bounding box center [363, 158] width 154 height 15
paste input "******"
type input "******"
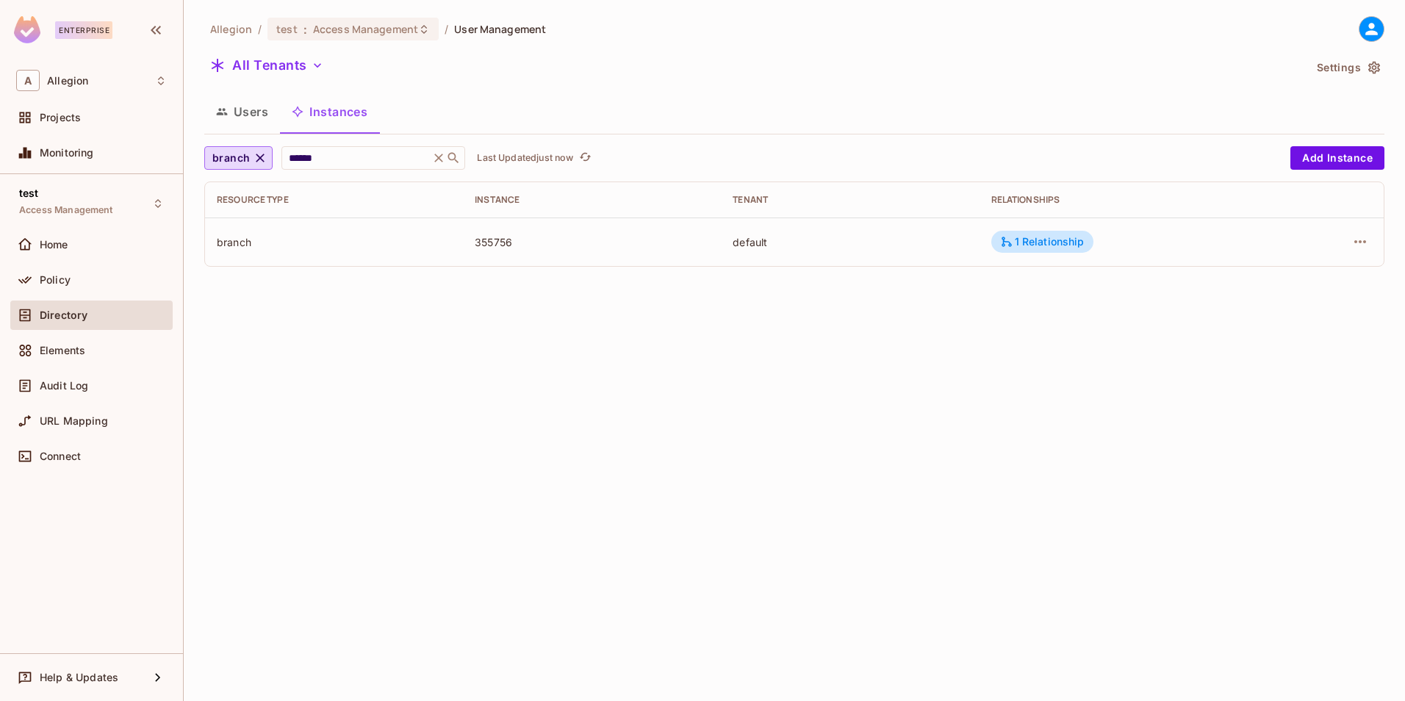
click at [1033, 230] on td "1 Relationship" at bounding box center [1126, 241] width 295 height 48
click at [1036, 248] on div "1 Relationship" at bounding box center [1042, 241] width 85 height 13
click at [373, 20] on div at bounding box center [702, 350] width 1405 height 701
click at [373, 29] on span "Access Management" at bounding box center [365, 29] width 105 height 14
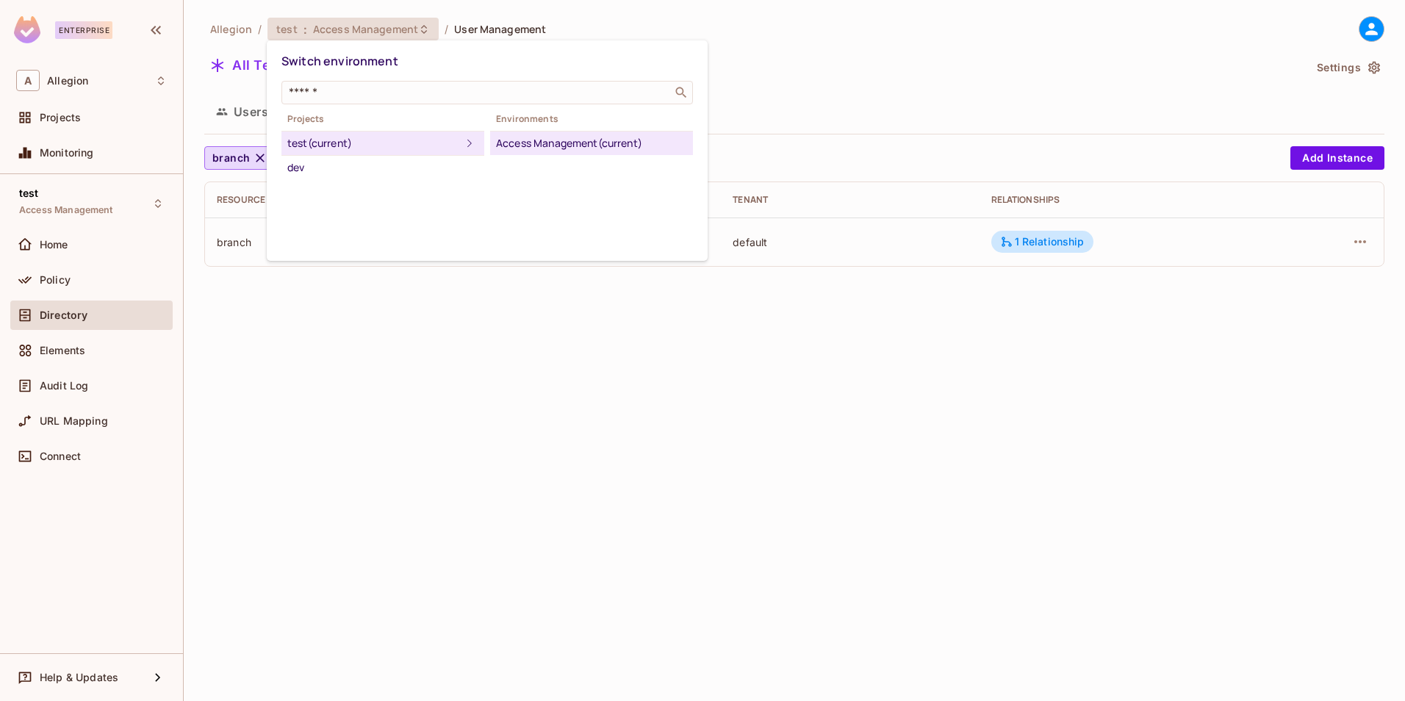
click at [248, 430] on div at bounding box center [702, 350] width 1405 height 701
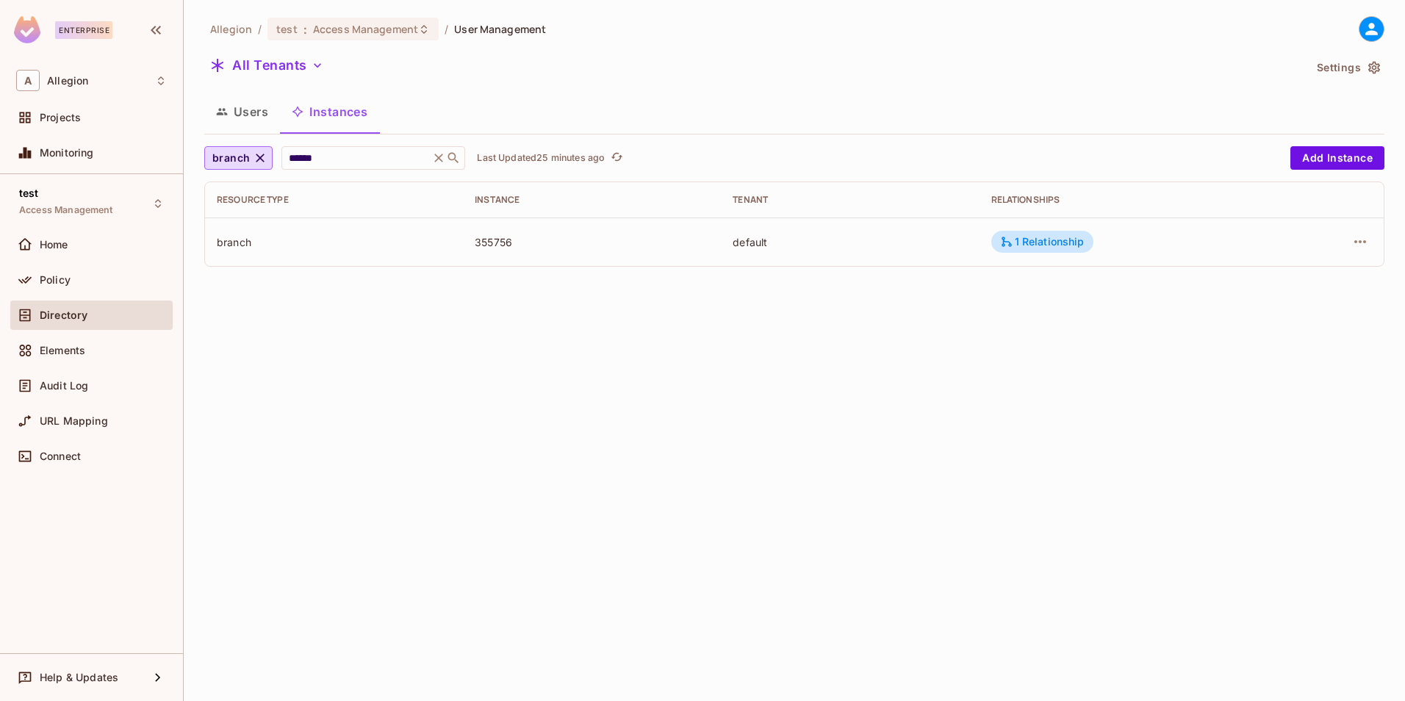
click at [849, 354] on div "Allegion / test : Access Management / User Management All Tenants Settings User…" at bounding box center [794, 350] width 1221 height 701
click at [1360, 245] on icon "button" at bounding box center [1360, 242] width 18 height 18
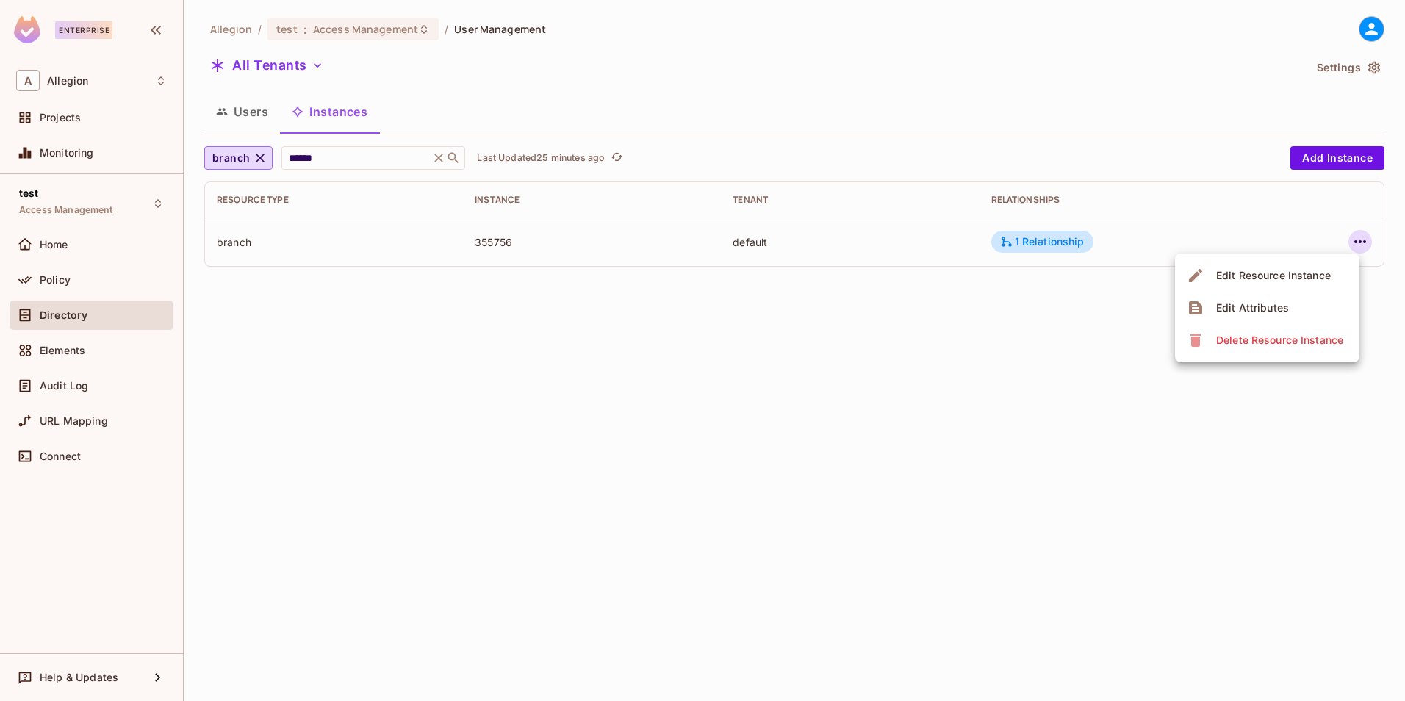
click at [1304, 276] on div "Edit Resource Instance" at bounding box center [1273, 275] width 115 height 15
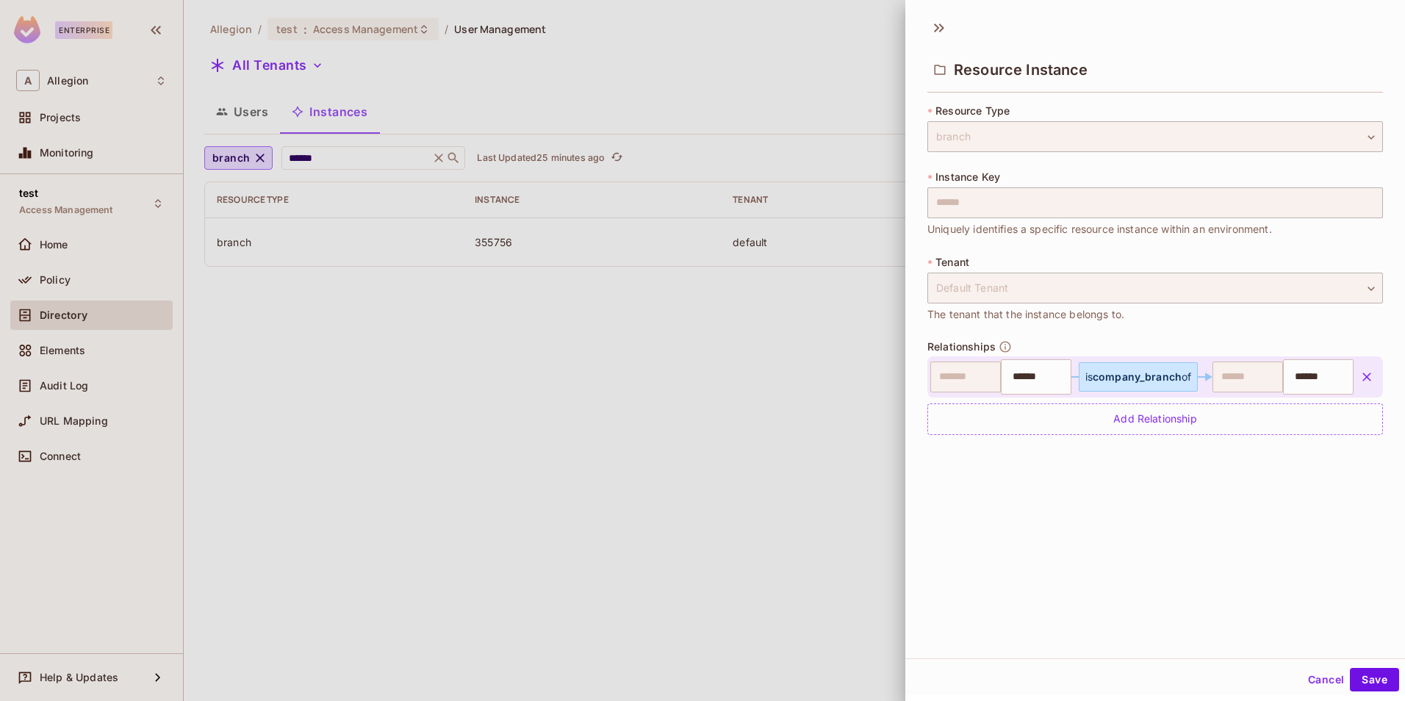
click at [628, 548] on div at bounding box center [702, 350] width 1405 height 701
